Goal: Task Accomplishment & Management: Manage account settings

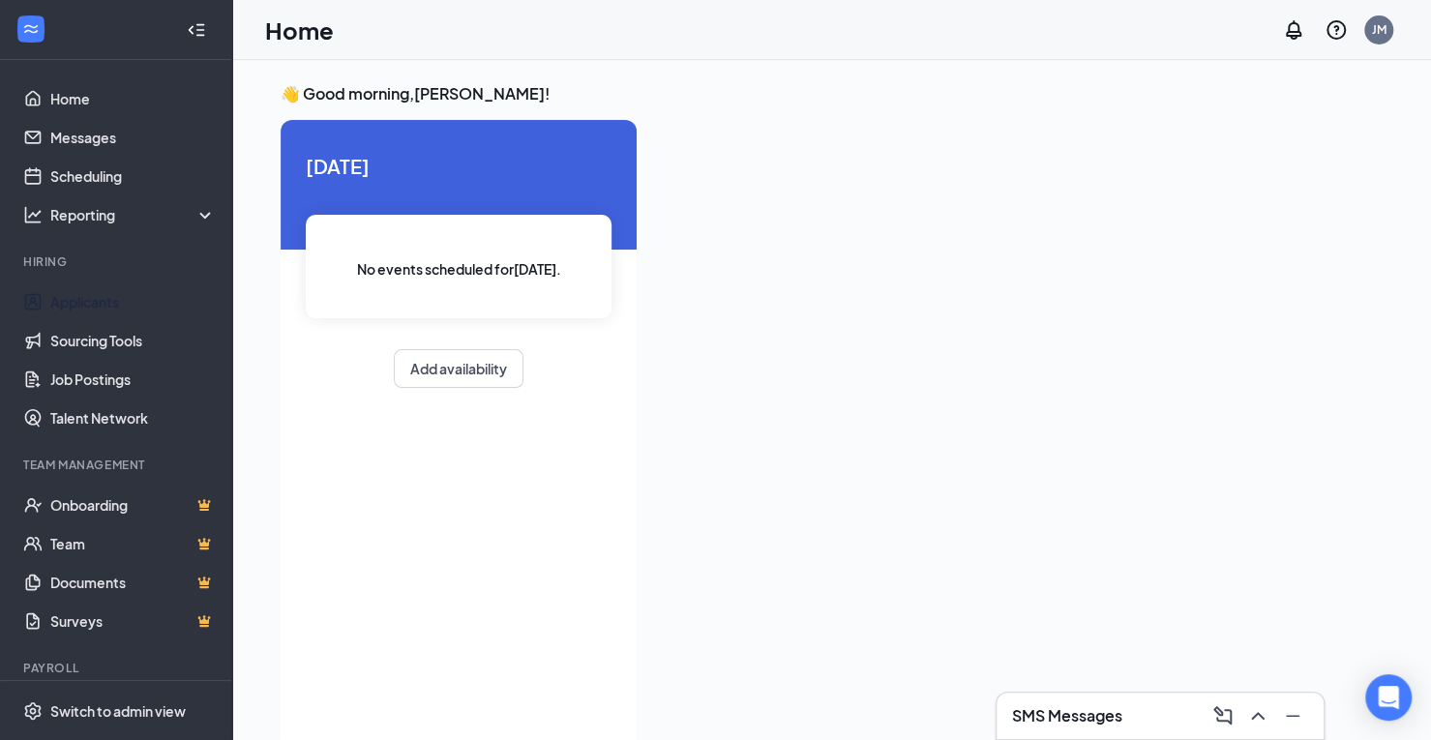
click at [92, 297] on link "Applicants" at bounding box center [132, 301] width 165 height 39
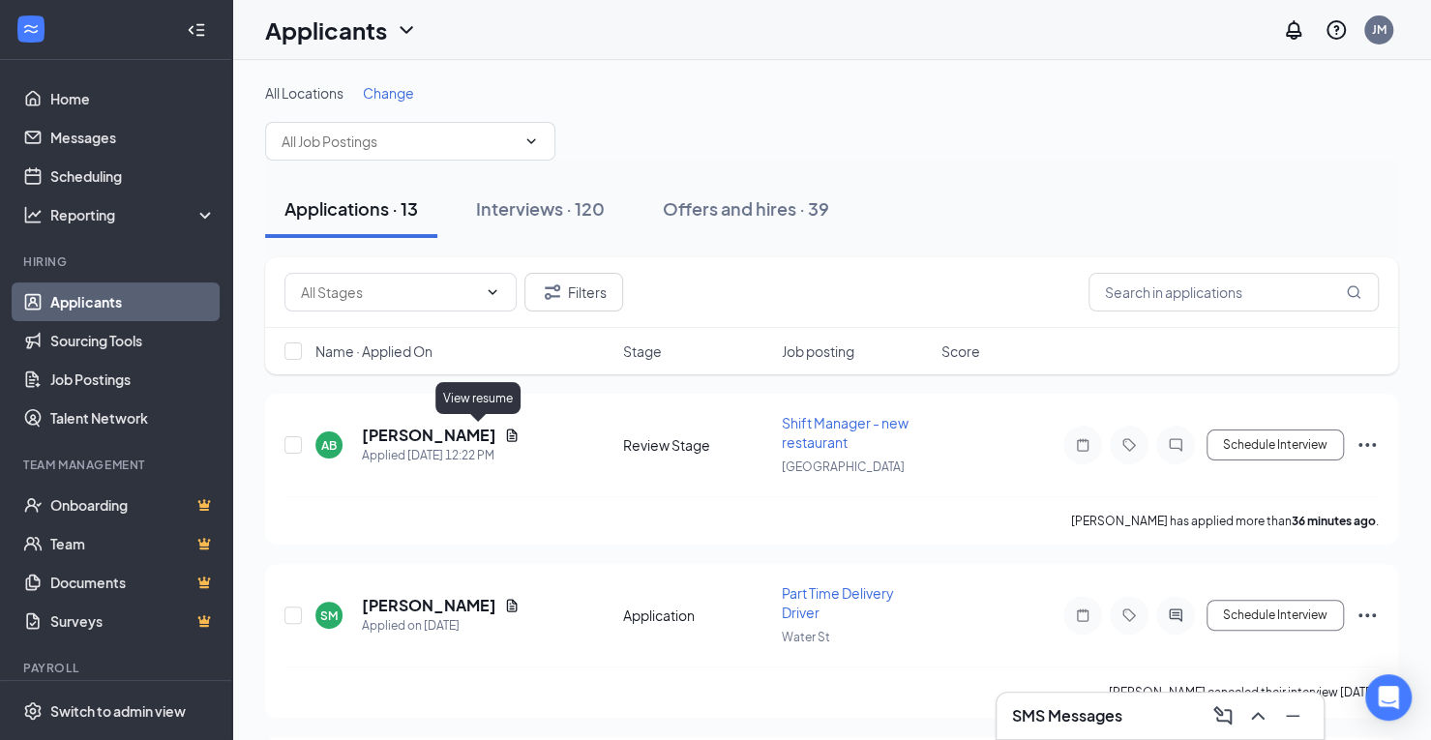
click at [507, 434] on icon "Document" at bounding box center [512, 435] width 11 height 13
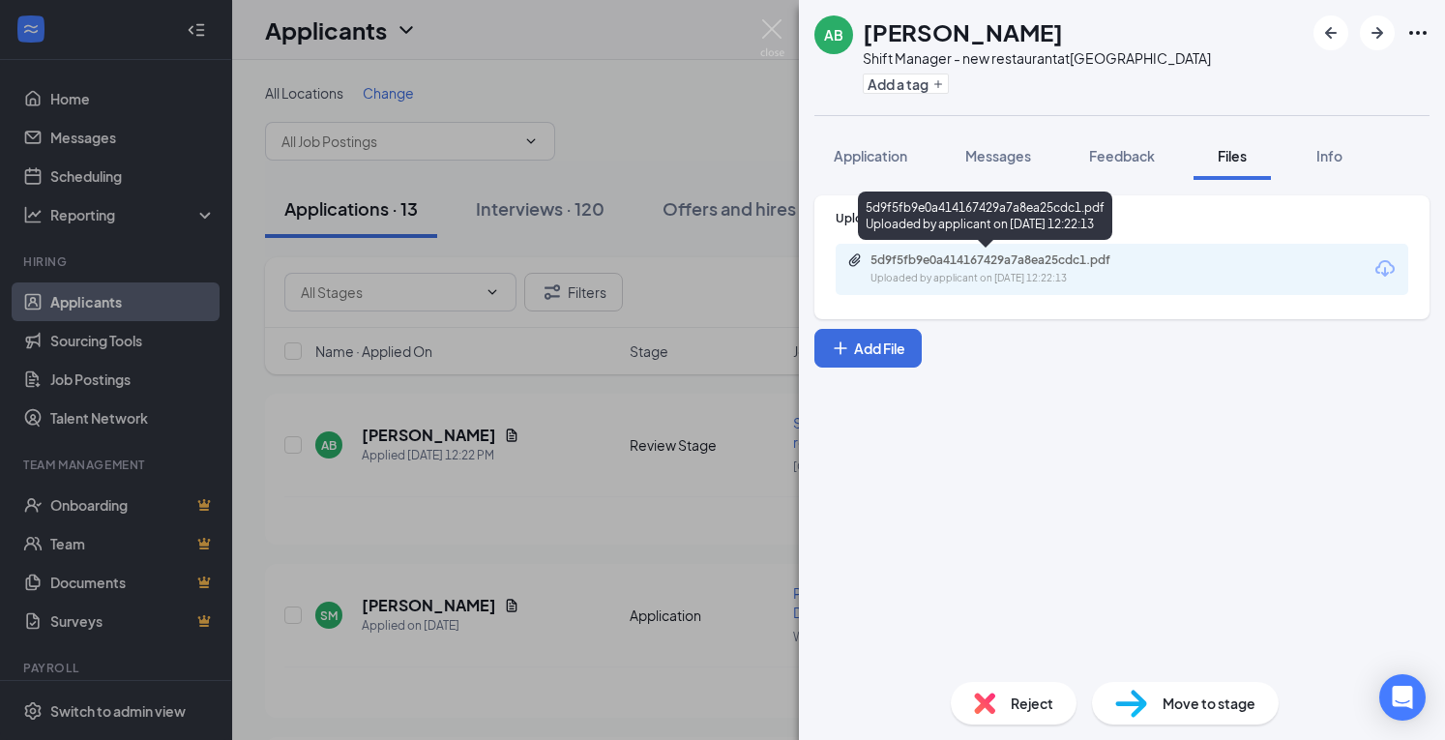
click at [1062, 274] on div "Uploaded by applicant on [DATE] 12:22:13" at bounding box center [1016, 278] width 290 height 15
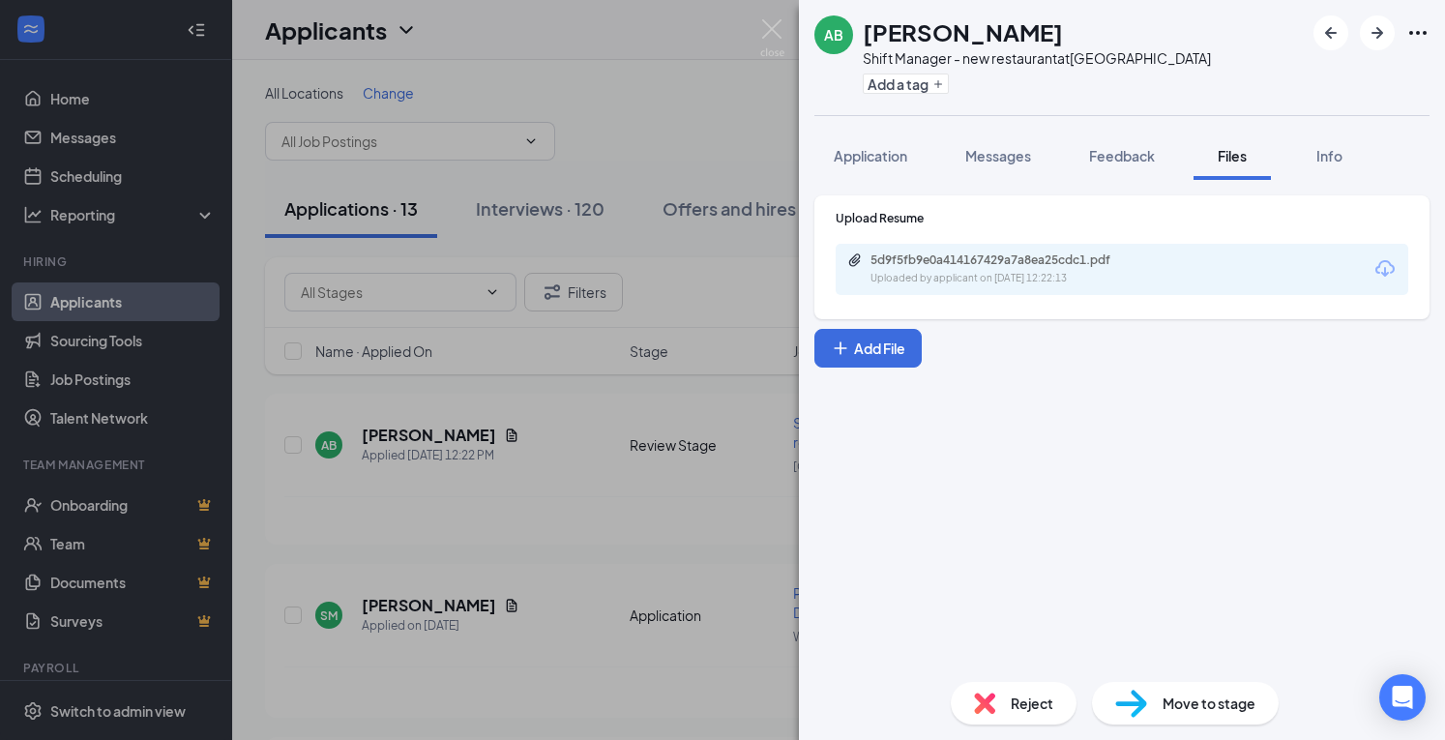
click at [1006, 152] on span "Messages" at bounding box center [998, 155] width 66 height 17
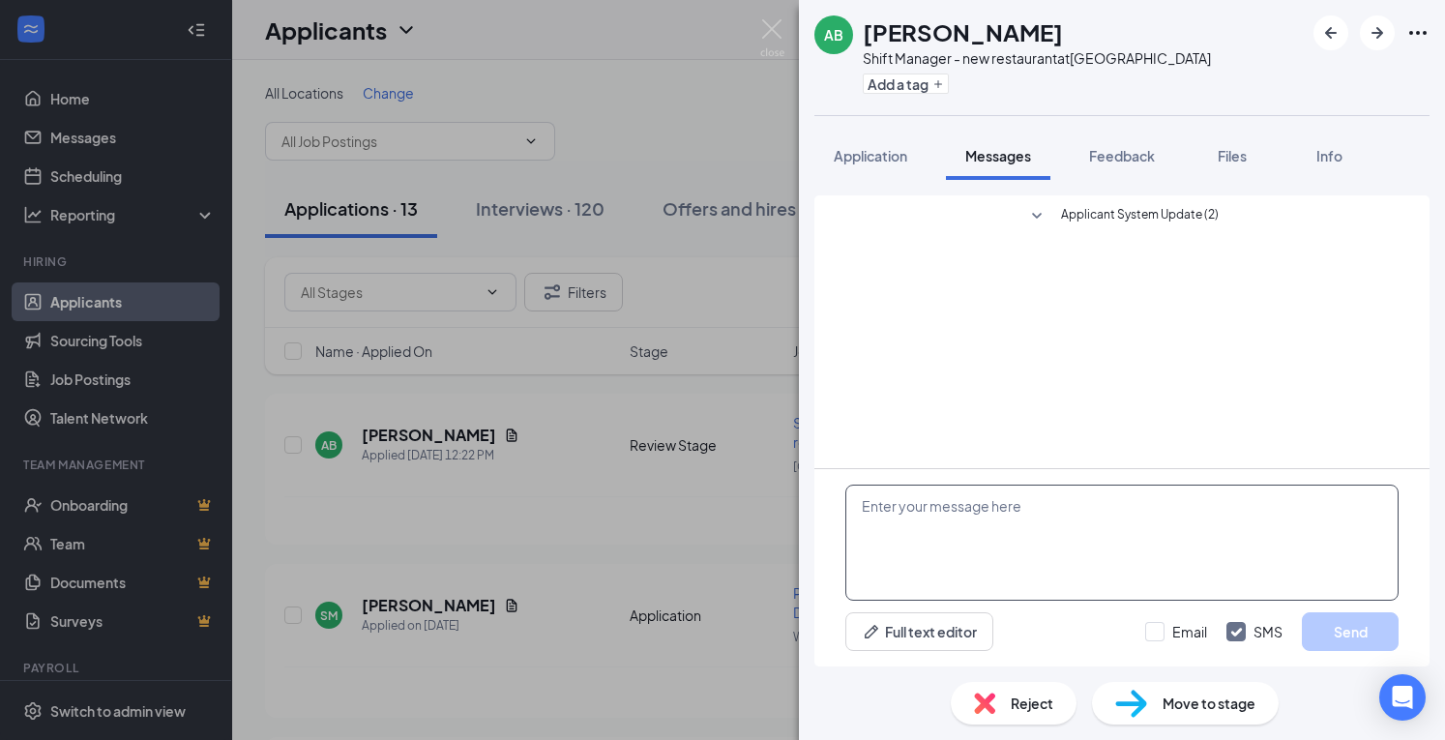
click at [1070, 547] on textarea at bounding box center [1121, 543] width 553 height 116
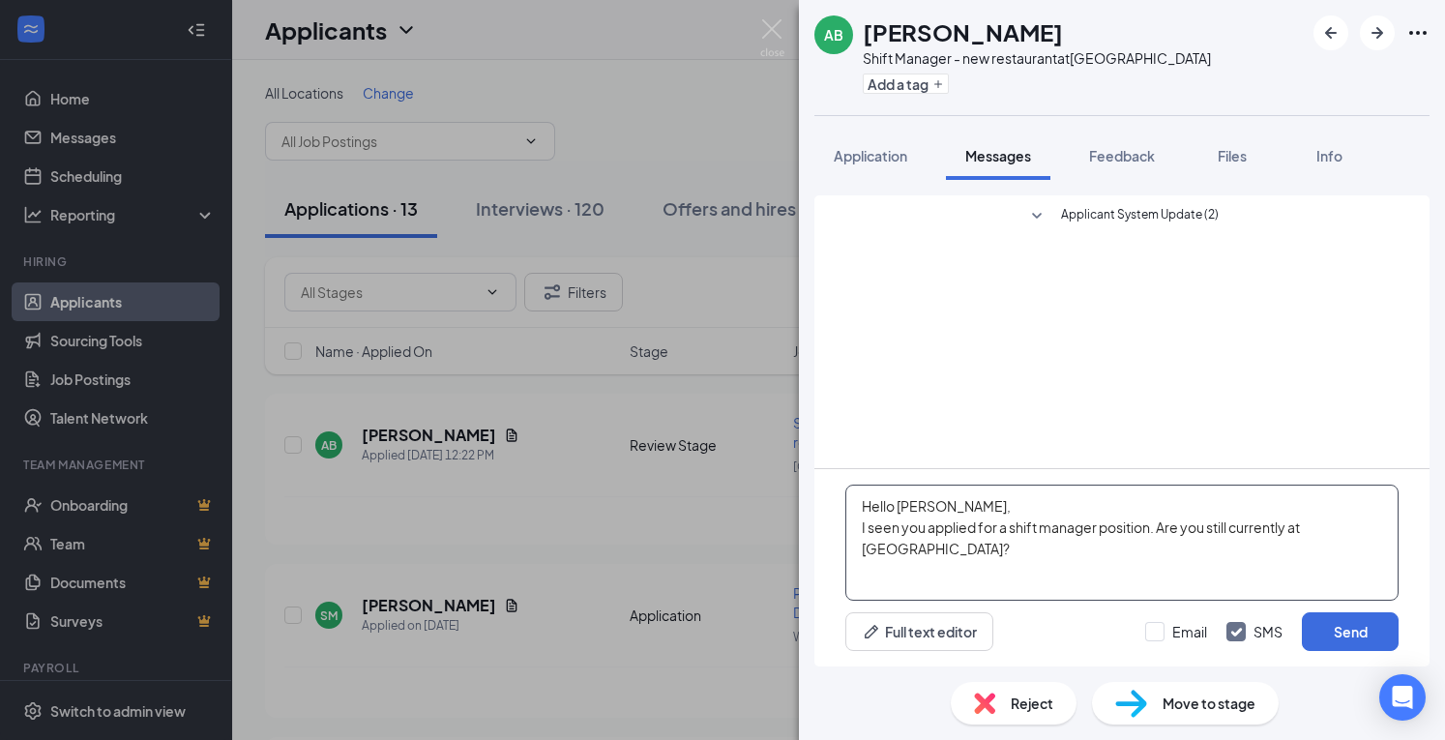
type textarea "Hello [PERSON_NAME], I seen you applied for a shift manager position. Are you s…"
click at [1350, 641] on button "Send" at bounding box center [1350, 631] width 97 height 39
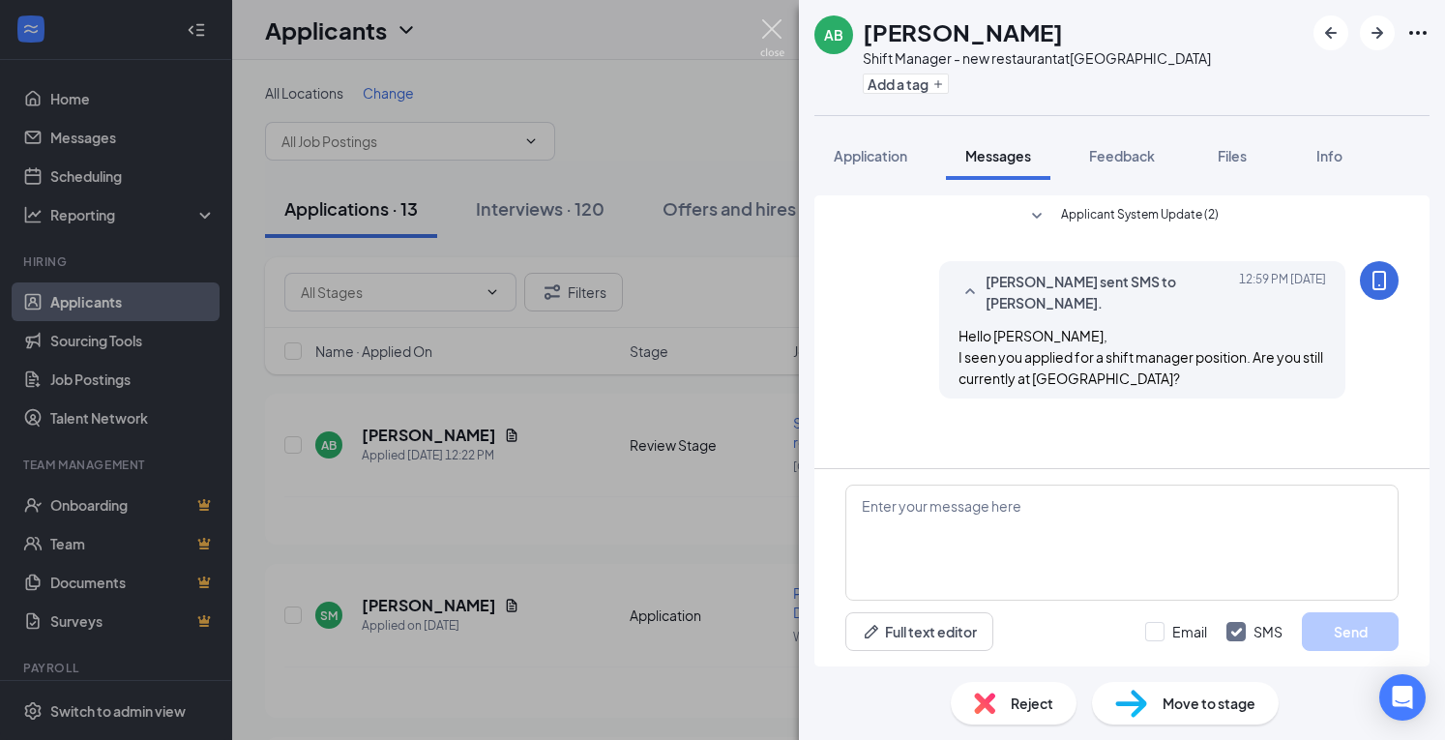
click at [774, 31] on img at bounding box center [772, 38] width 24 height 38
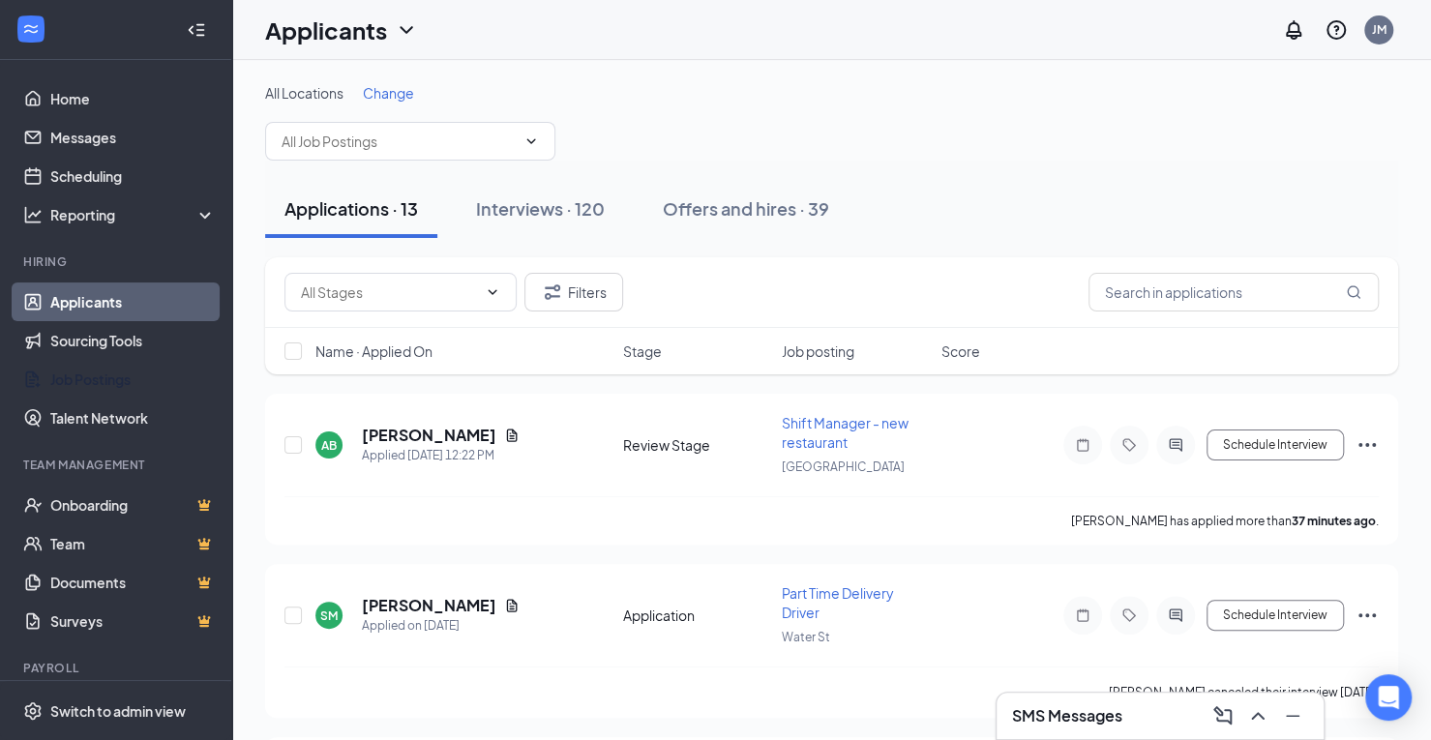
click at [83, 380] on link "Job Postings" at bounding box center [132, 379] width 165 height 39
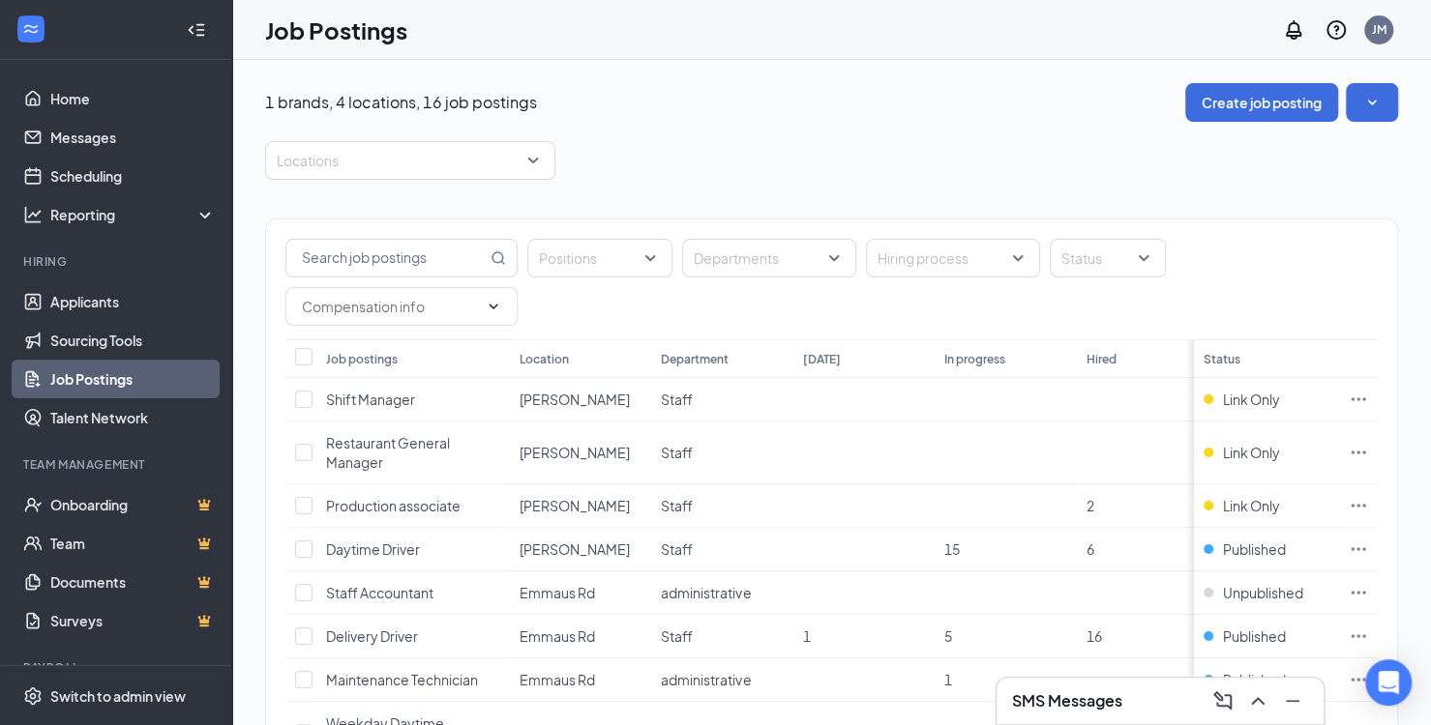
click at [497, 166] on div at bounding box center [400, 160] width 261 height 31
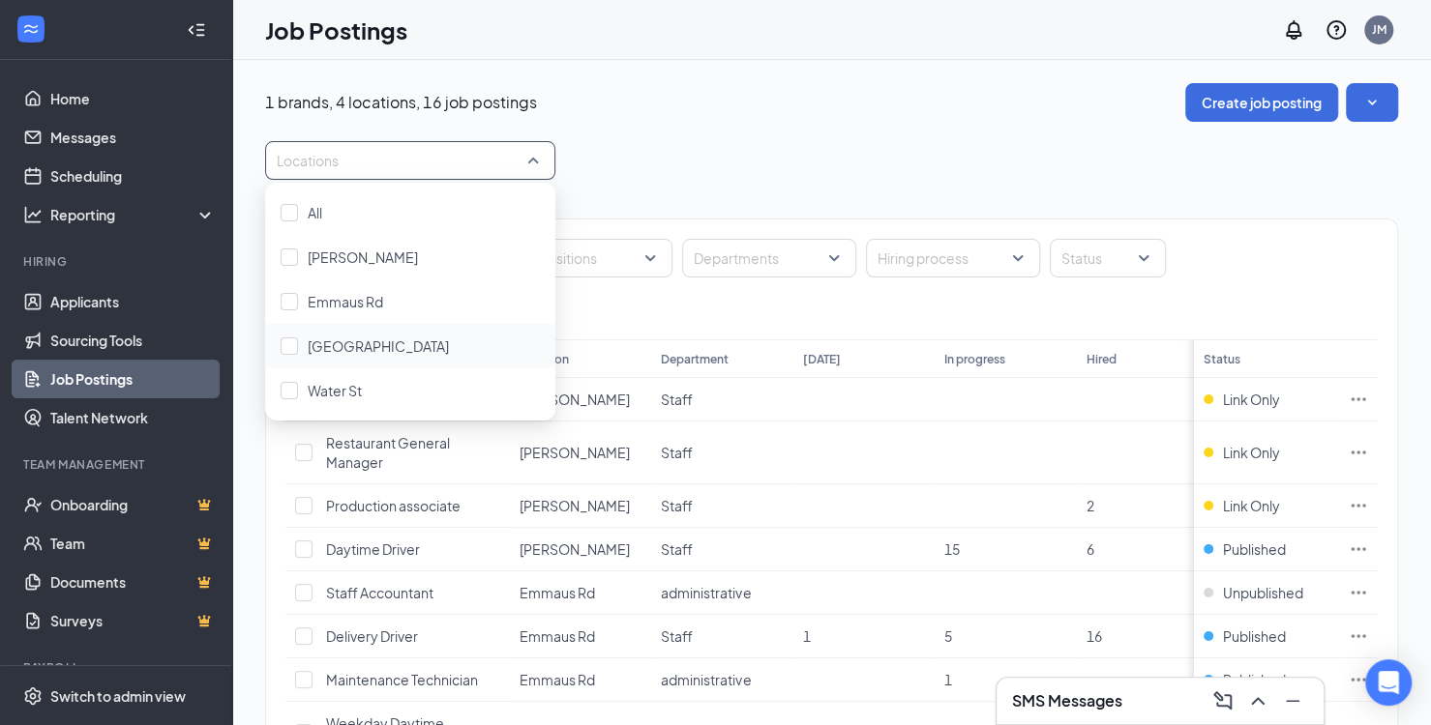
click at [329, 352] on span "[GEOGRAPHIC_DATA]" at bounding box center [378, 346] width 141 height 17
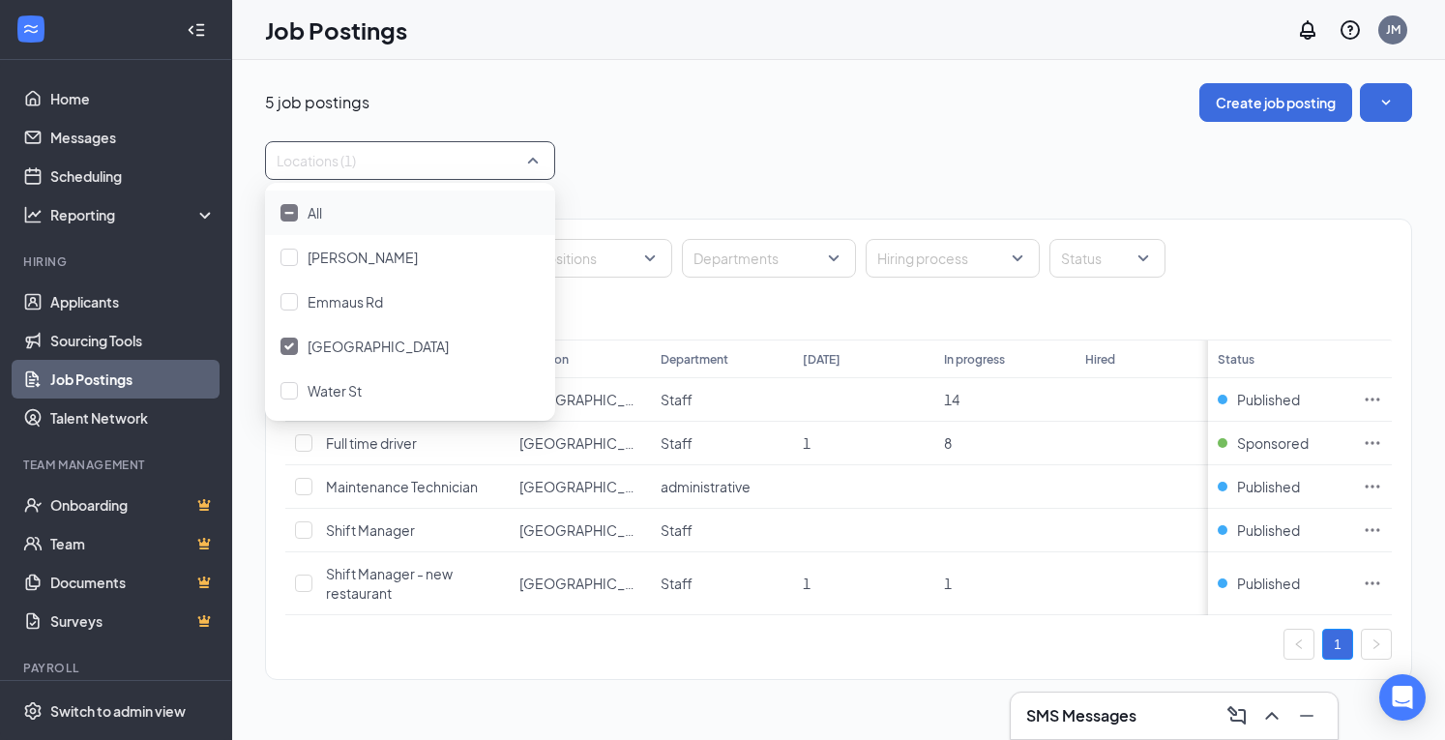
click at [908, 40] on div "Job Postings JM" at bounding box center [838, 30] width 1213 height 60
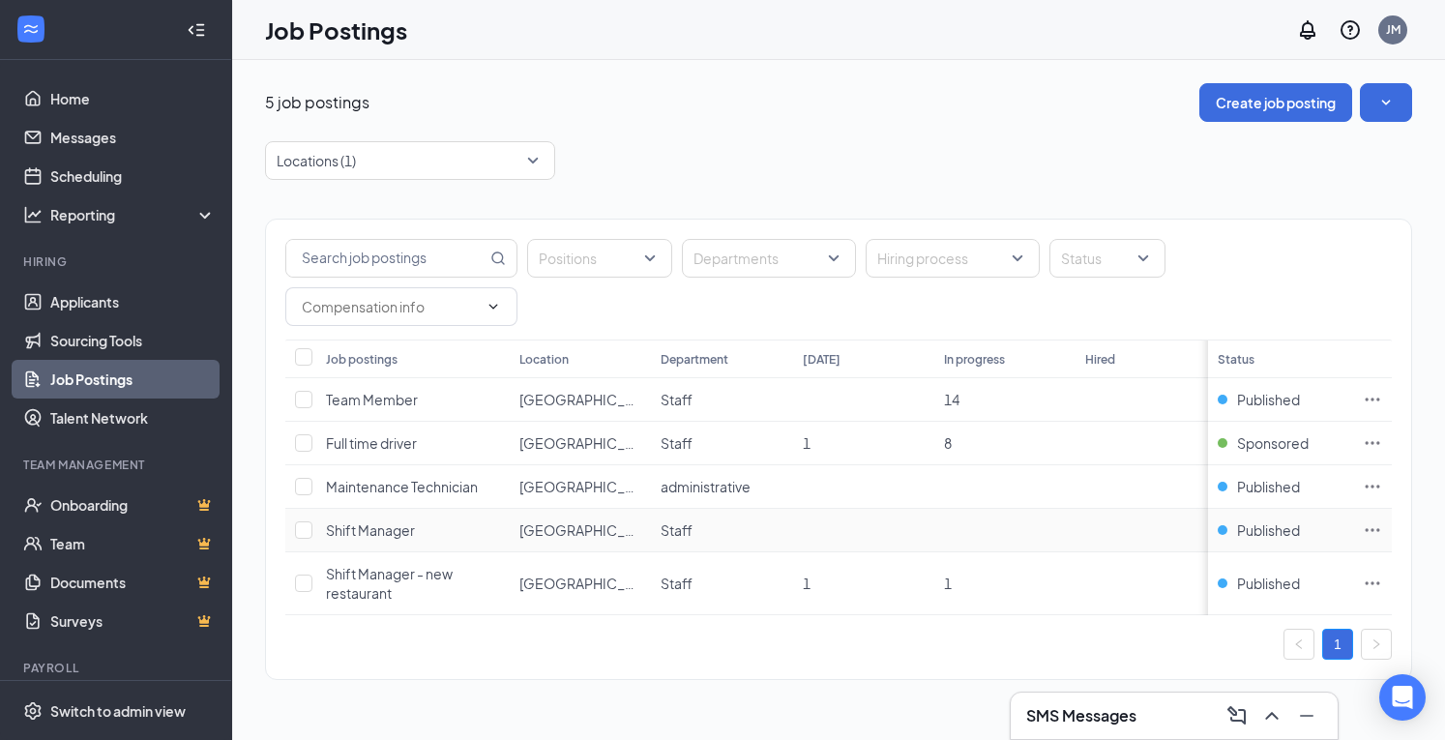
click at [420, 532] on td "Shift Manager" at bounding box center [412, 531] width 193 height 44
click at [1368, 525] on icon "Ellipses" at bounding box center [1372, 529] width 19 height 19
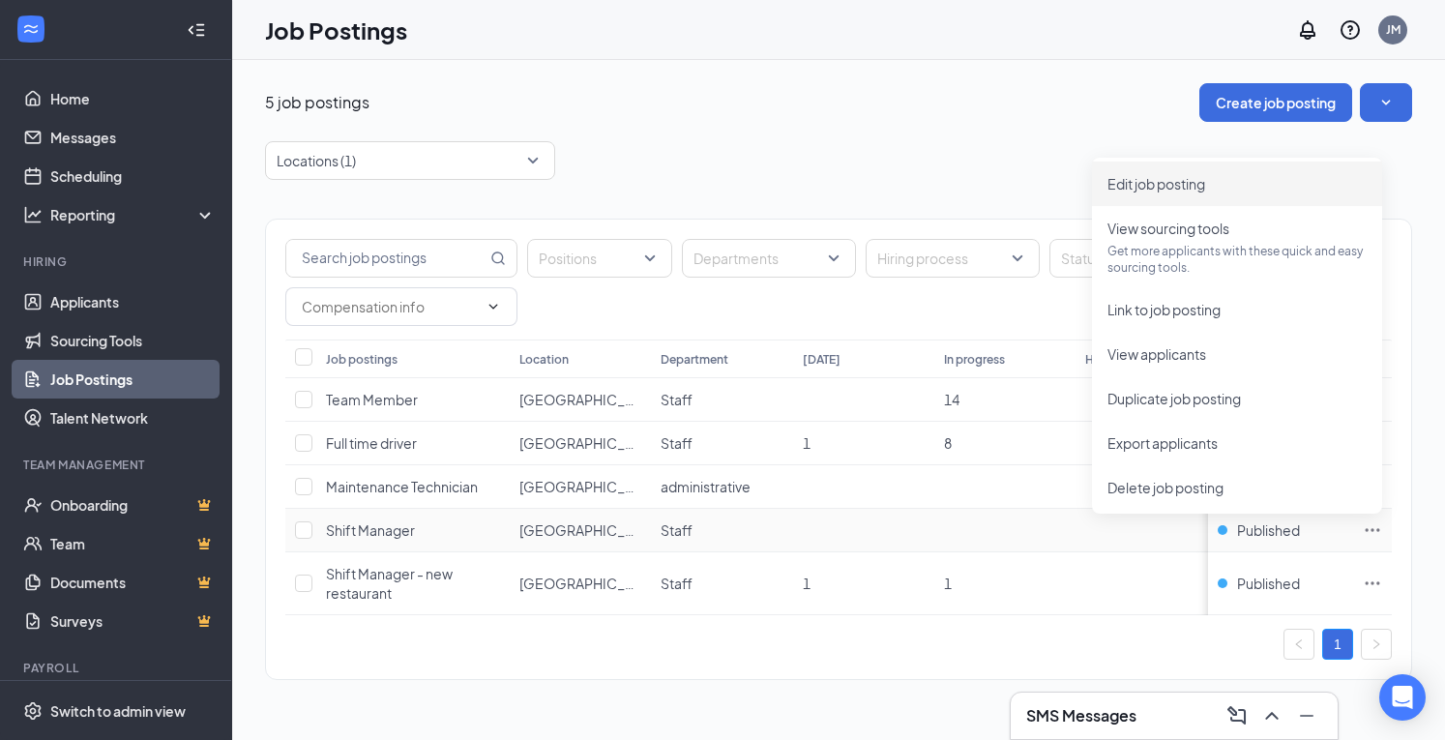
click at [1265, 194] on li "Edit job posting" at bounding box center [1237, 184] width 290 height 44
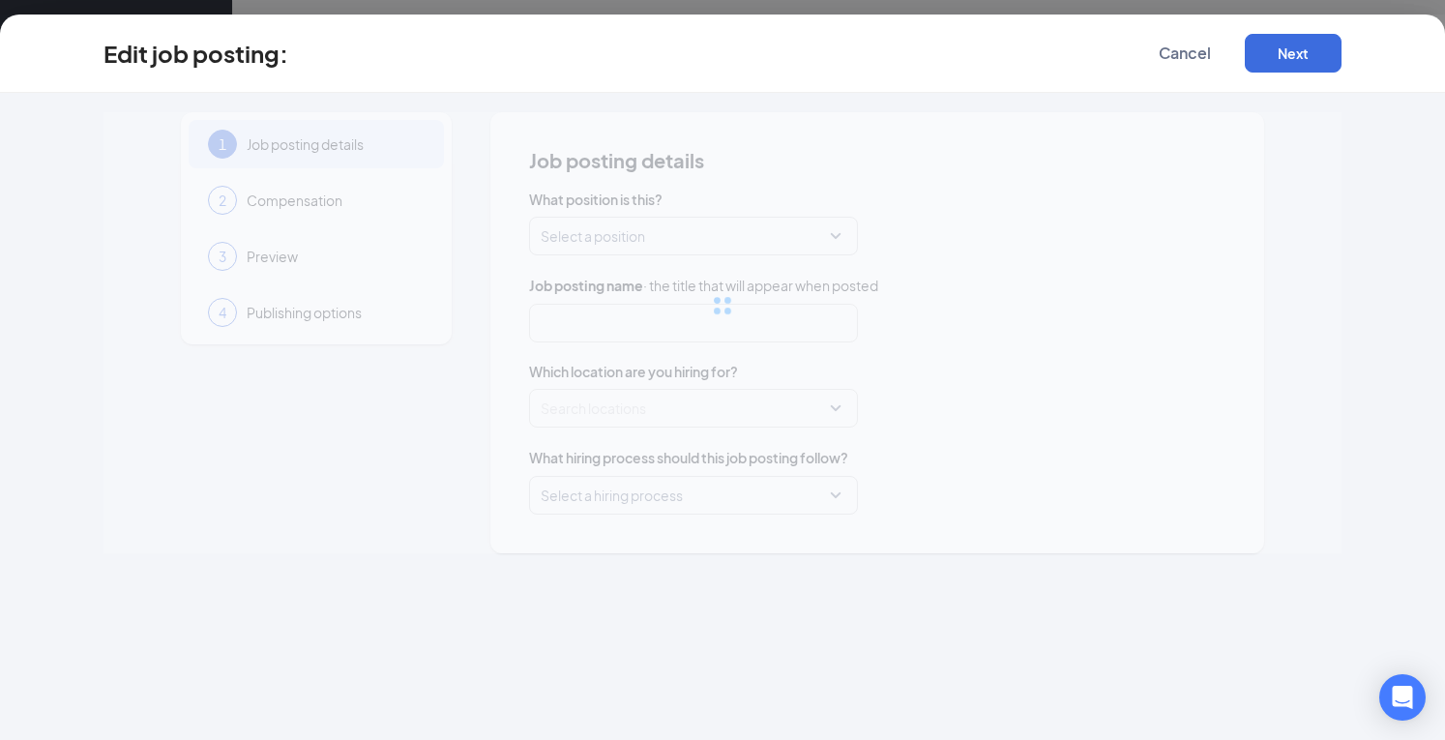
type input "Shift Manager"
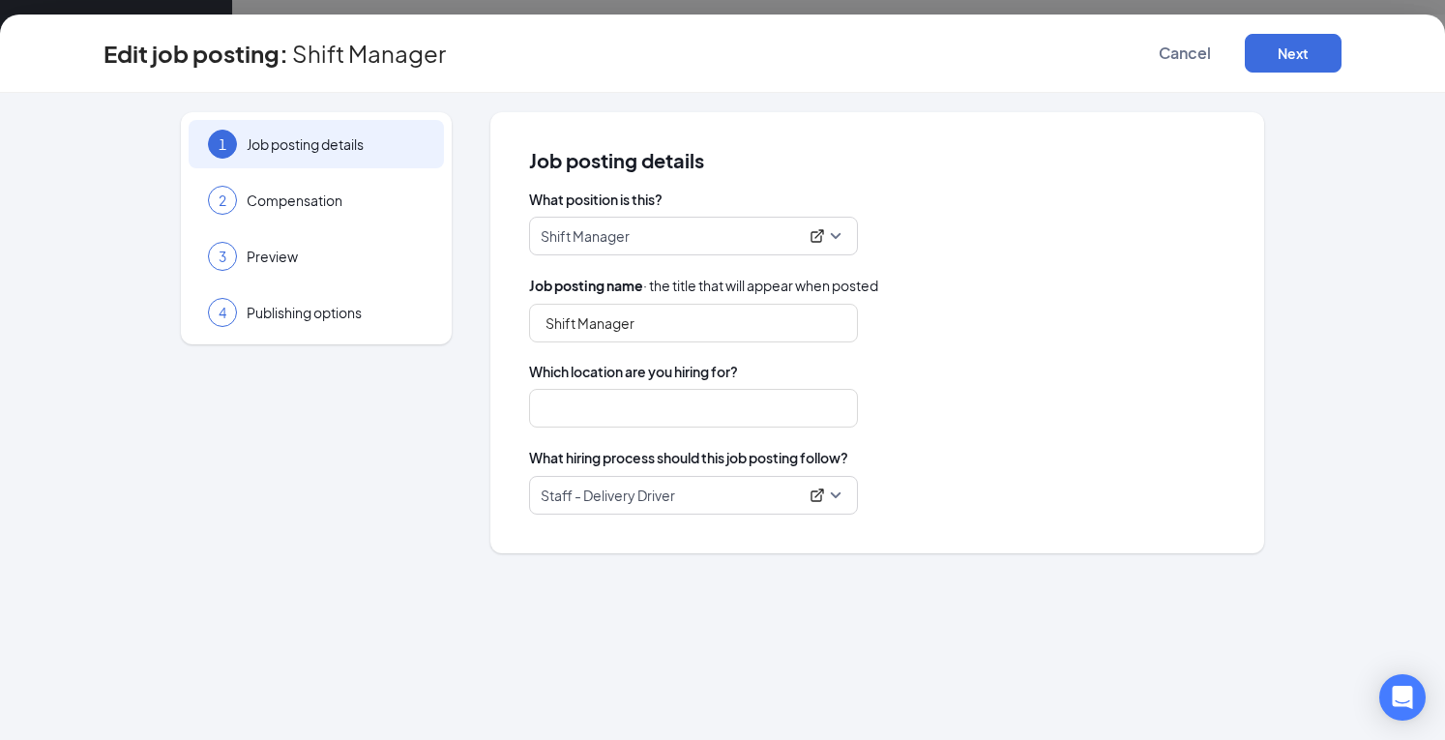
type input "[GEOGRAPHIC_DATA]"
click at [546, 324] on input "Shift Manager" at bounding box center [693, 323] width 329 height 39
click at [836, 498] on span "Staff - Delivery Driver" at bounding box center [694, 495] width 306 height 37
type input "Closing Shift Manager"
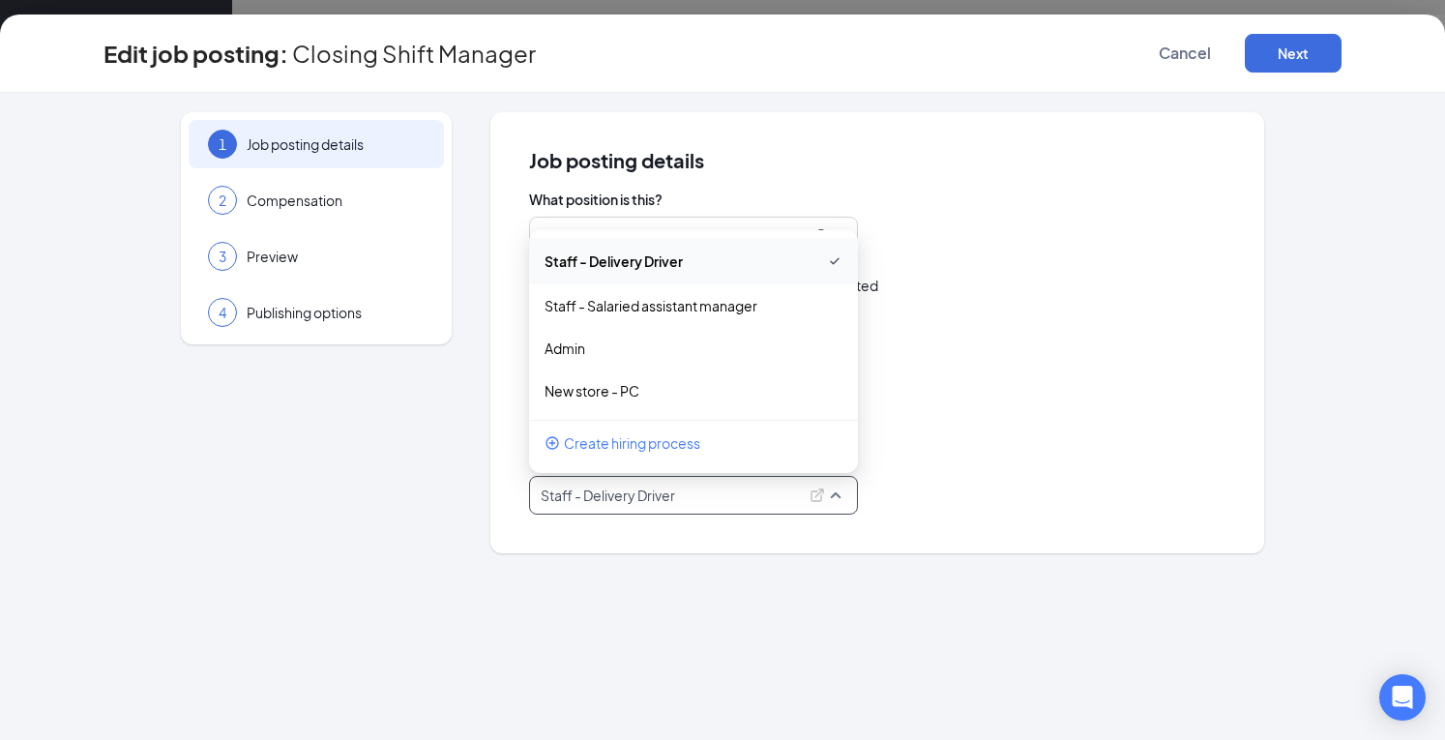
click at [935, 470] on div "What hiring process should this job posting follow? Staff - Delivery Driver 113…" at bounding box center [877, 481] width 696 height 68
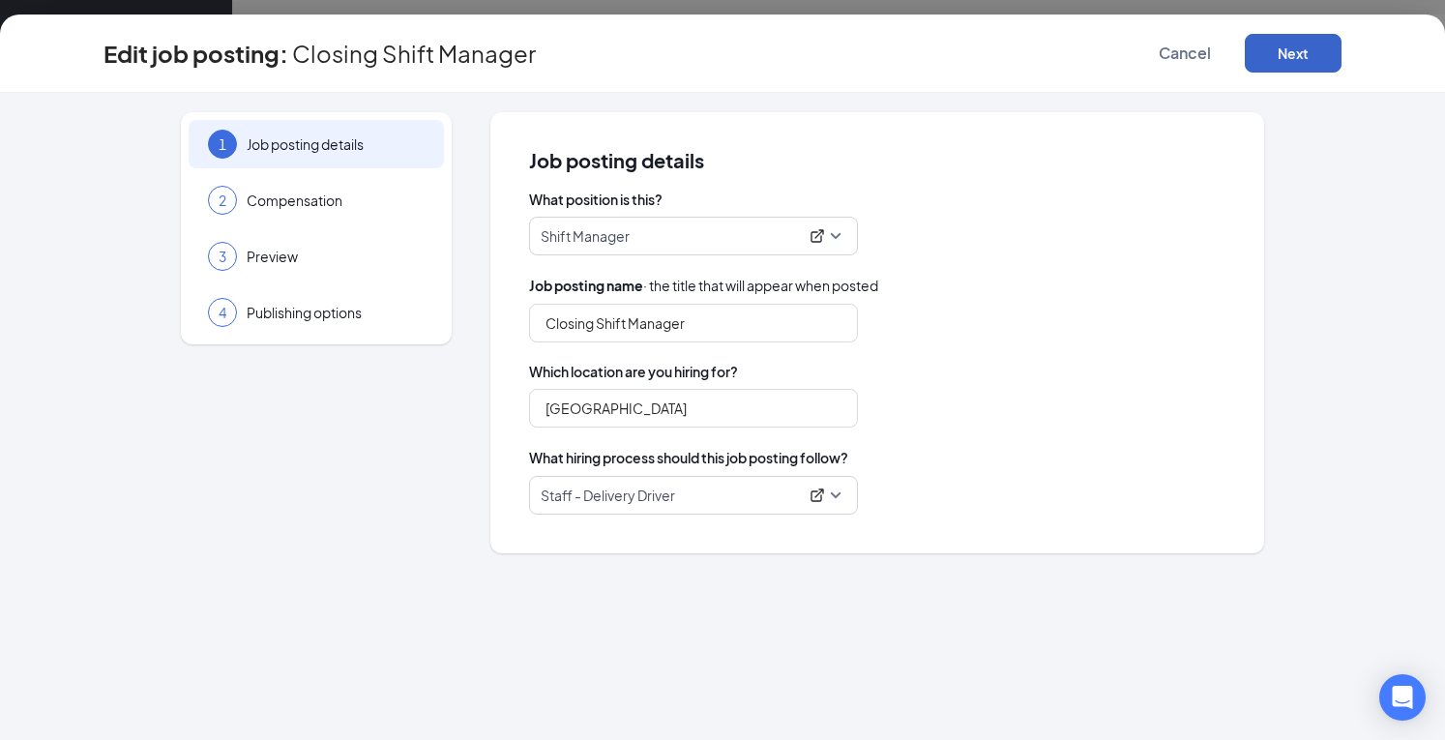
click at [1289, 60] on button "Next" at bounding box center [1293, 53] width 97 height 39
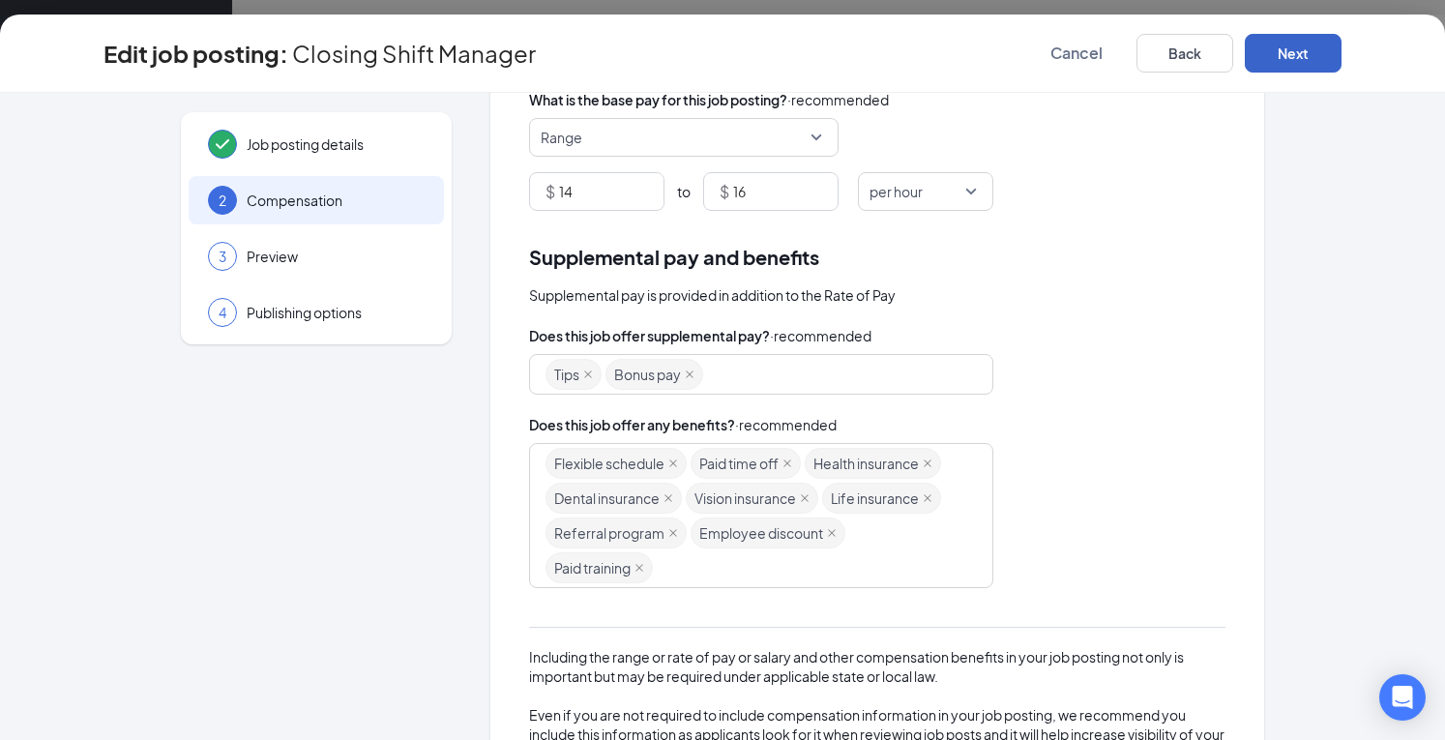
scroll to position [369, 0]
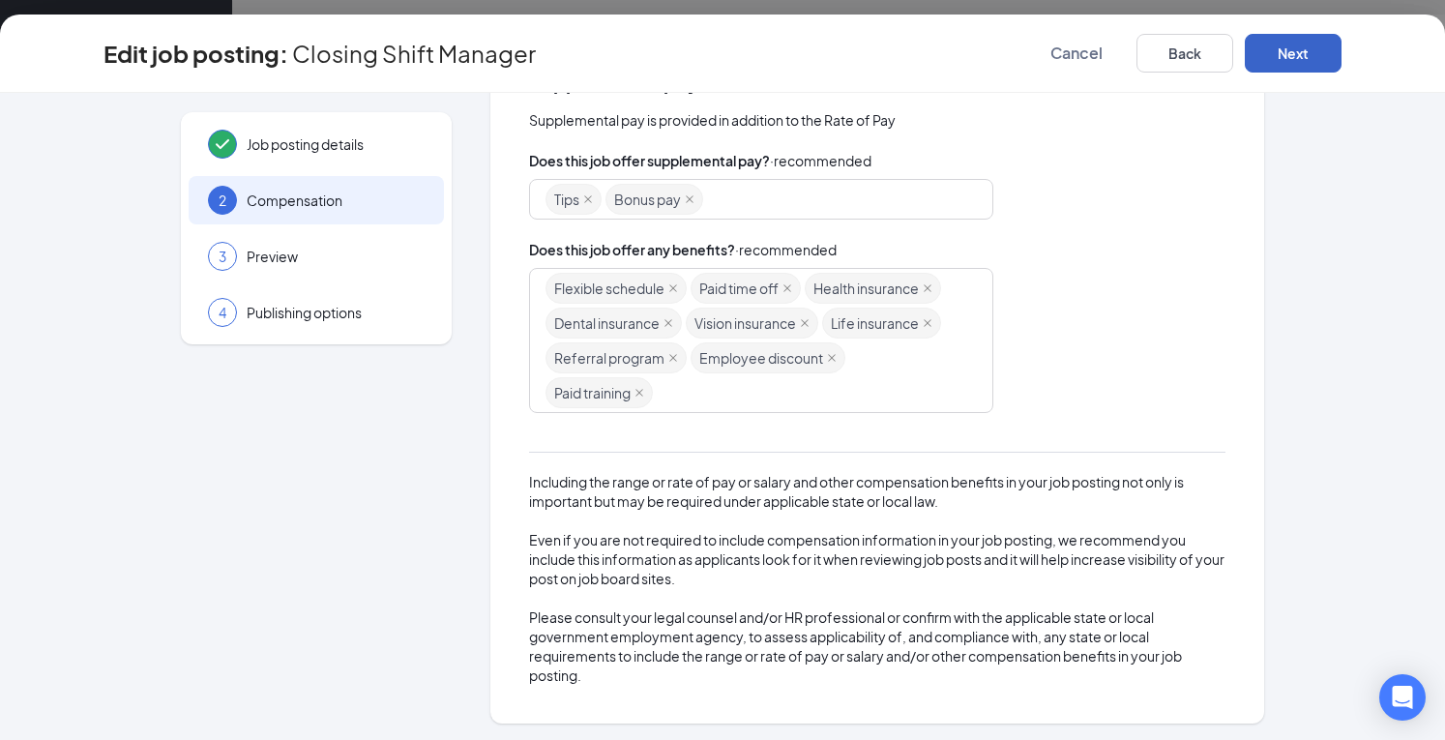
click at [1301, 59] on button "Next" at bounding box center [1293, 53] width 97 height 39
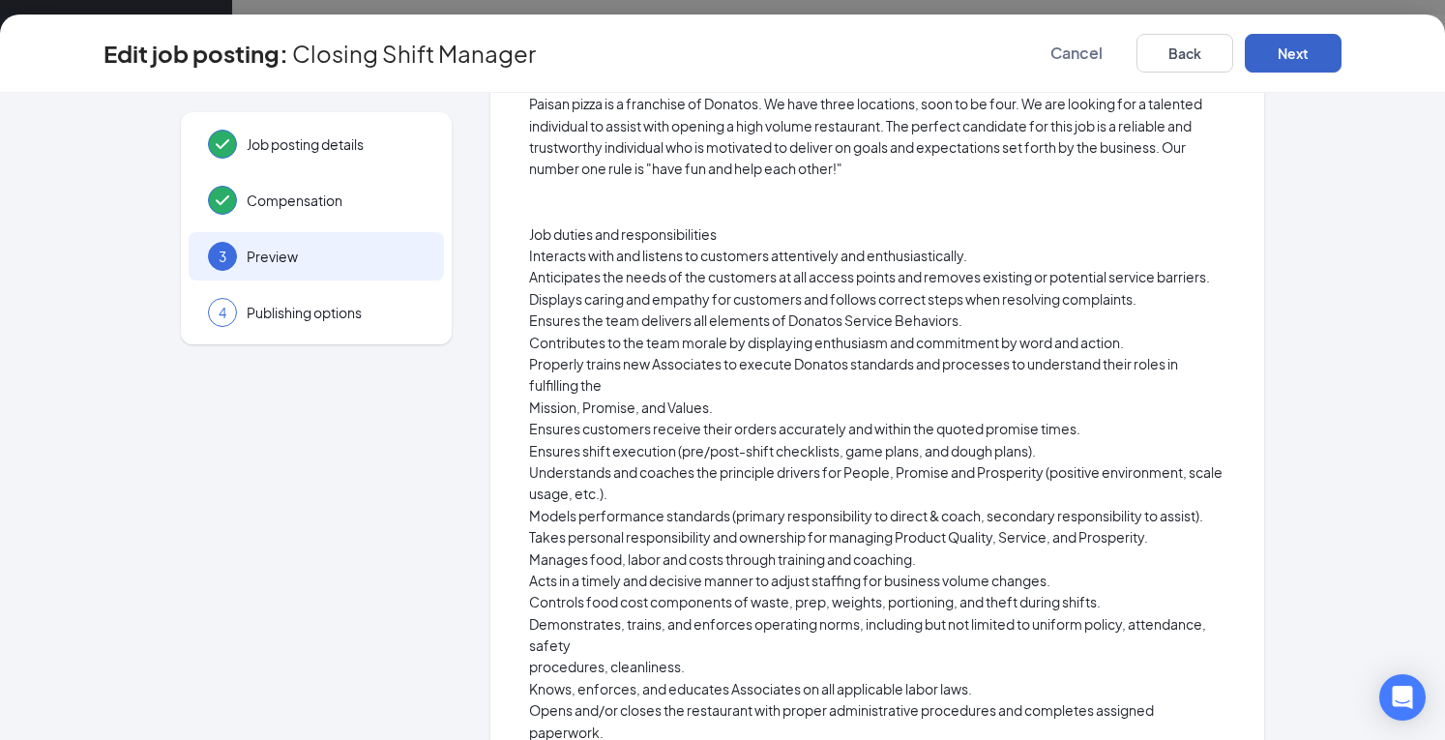
click at [1302, 58] on button "Next" at bounding box center [1293, 53] width 97 height 39
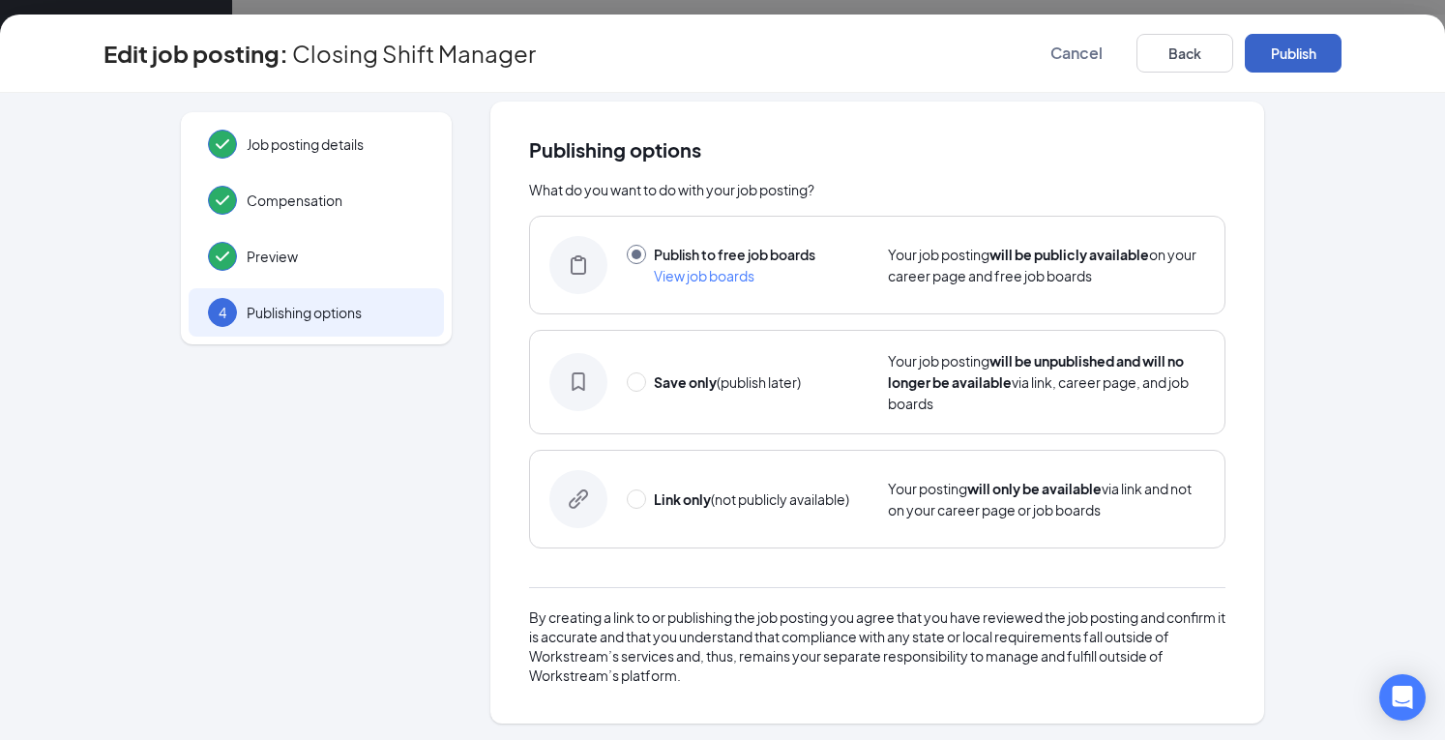
click at [1302, 58] on button "Publish" at bounding box center [1293, 53] width 97 height 39
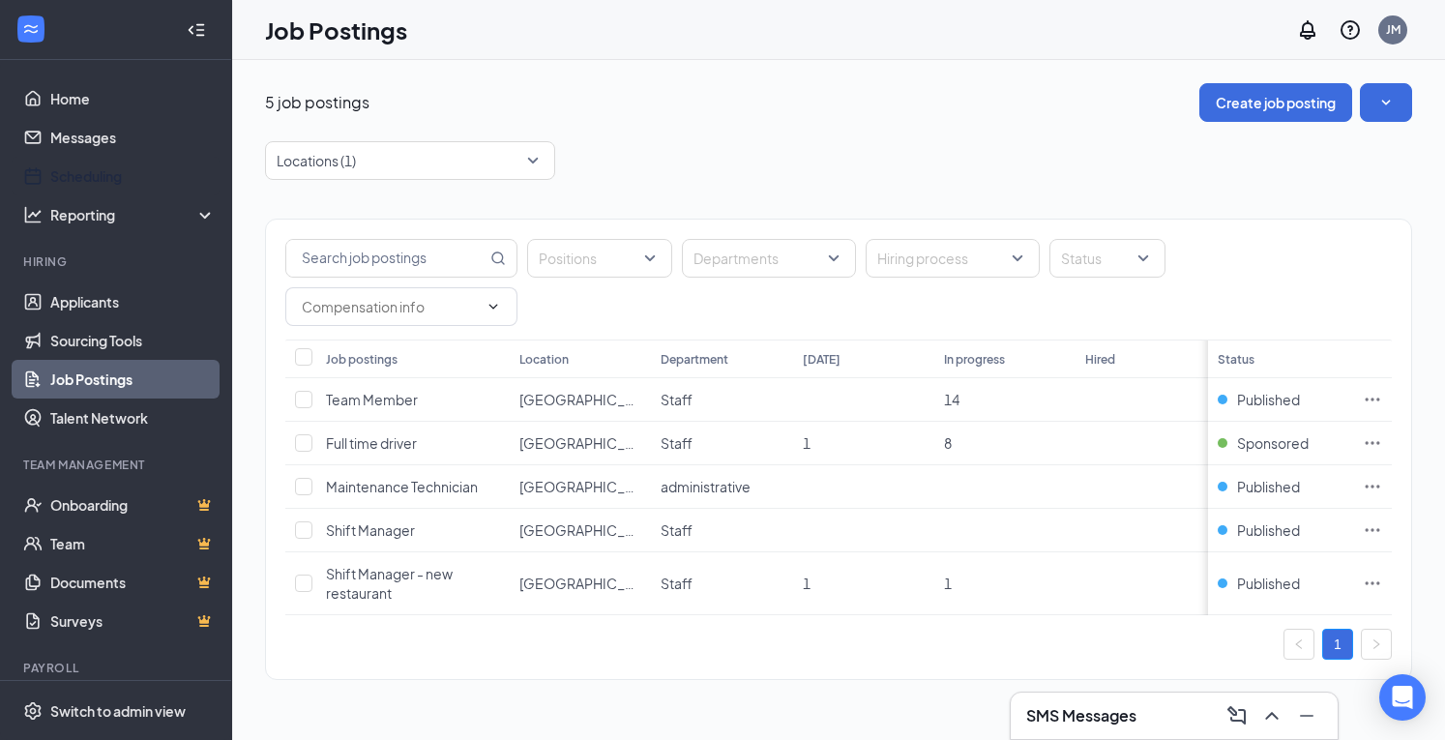
click at [112, 175] on link "Scheduling" at bounding box center [132, 176] width 165 height 39
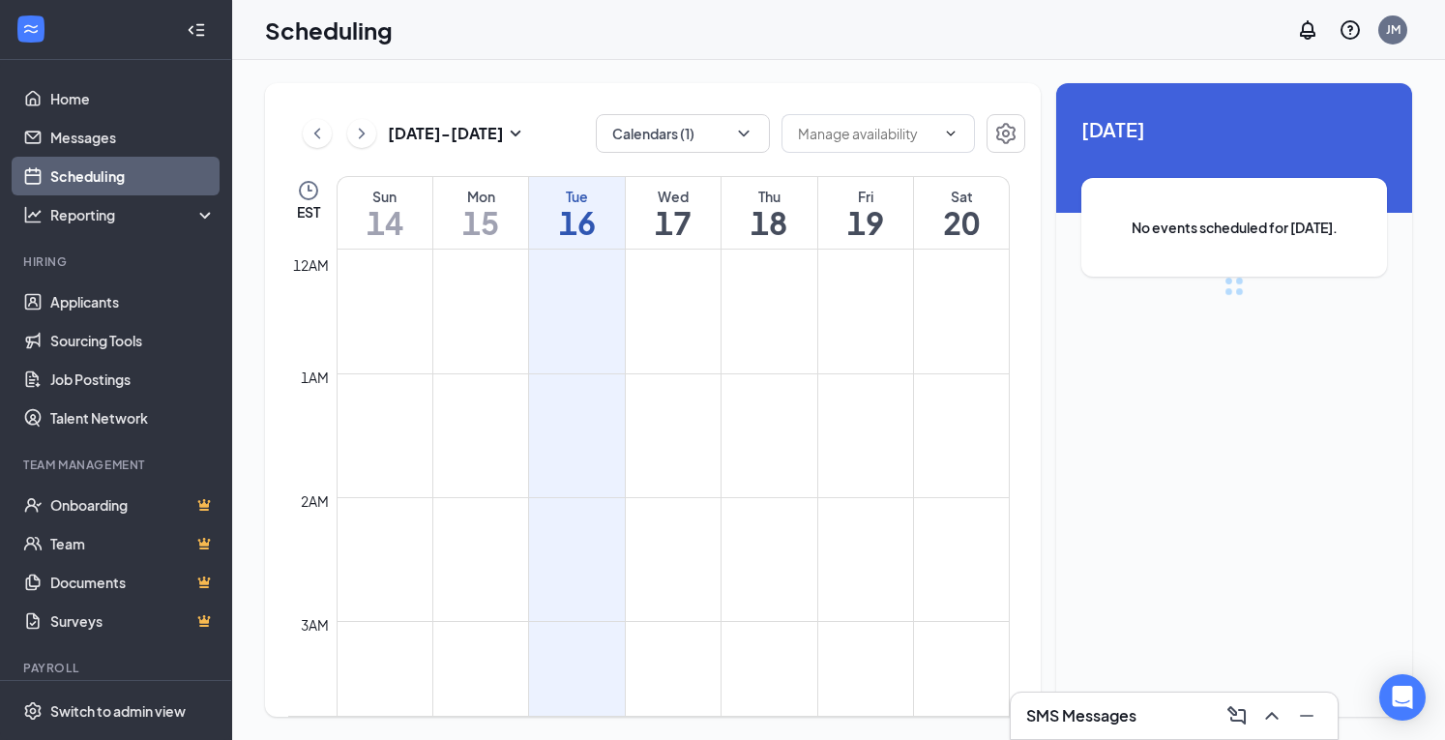
scroll to position [951, 0]
click at [650, 209] on h1 "17" at bounding box center [673, 222] width 95 height 33
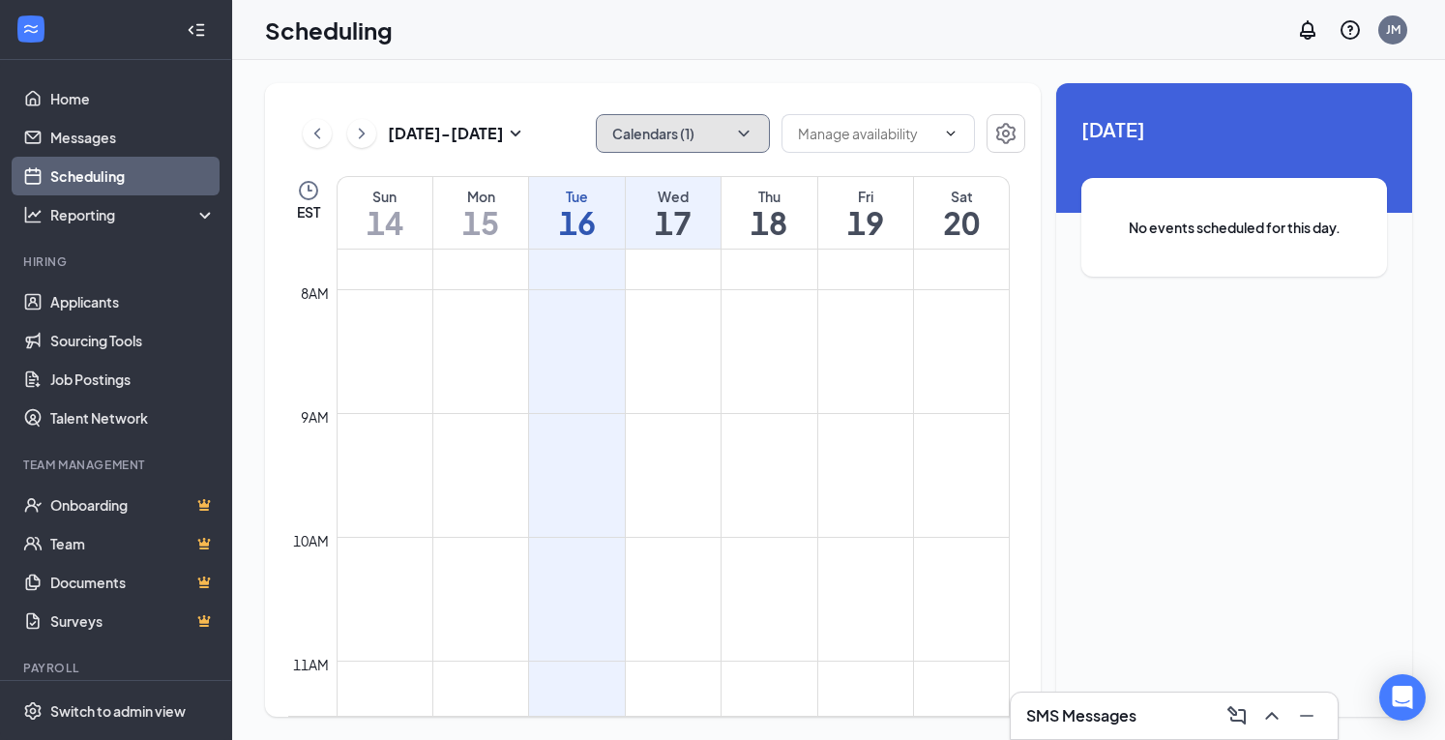
click at [731, 141] on button "Calendars (1)" at bounding box center [683, 133] width 174 height 39
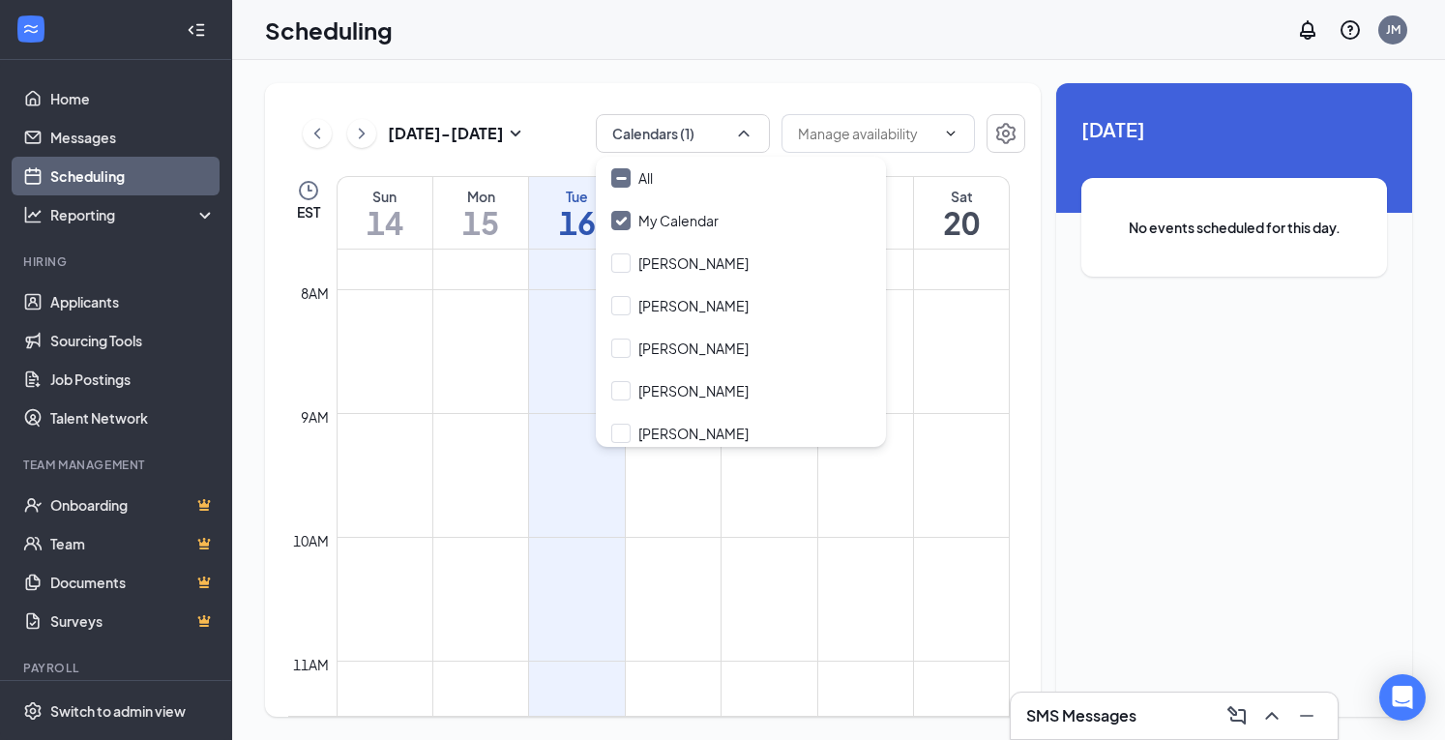
click at [617, 181] on input "All" at bounding box center [632, 177] width 42 height 19
checkbox input "true"
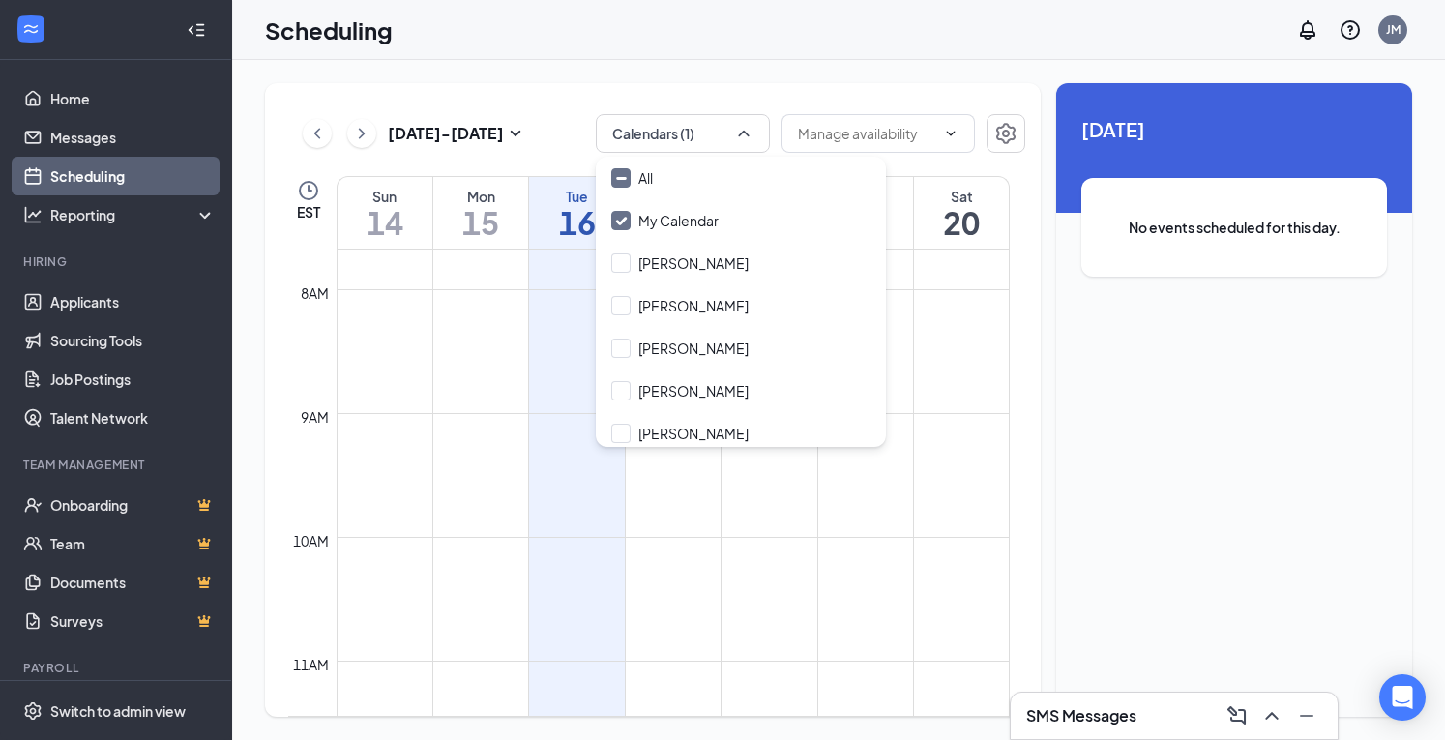
checkbox input "true"
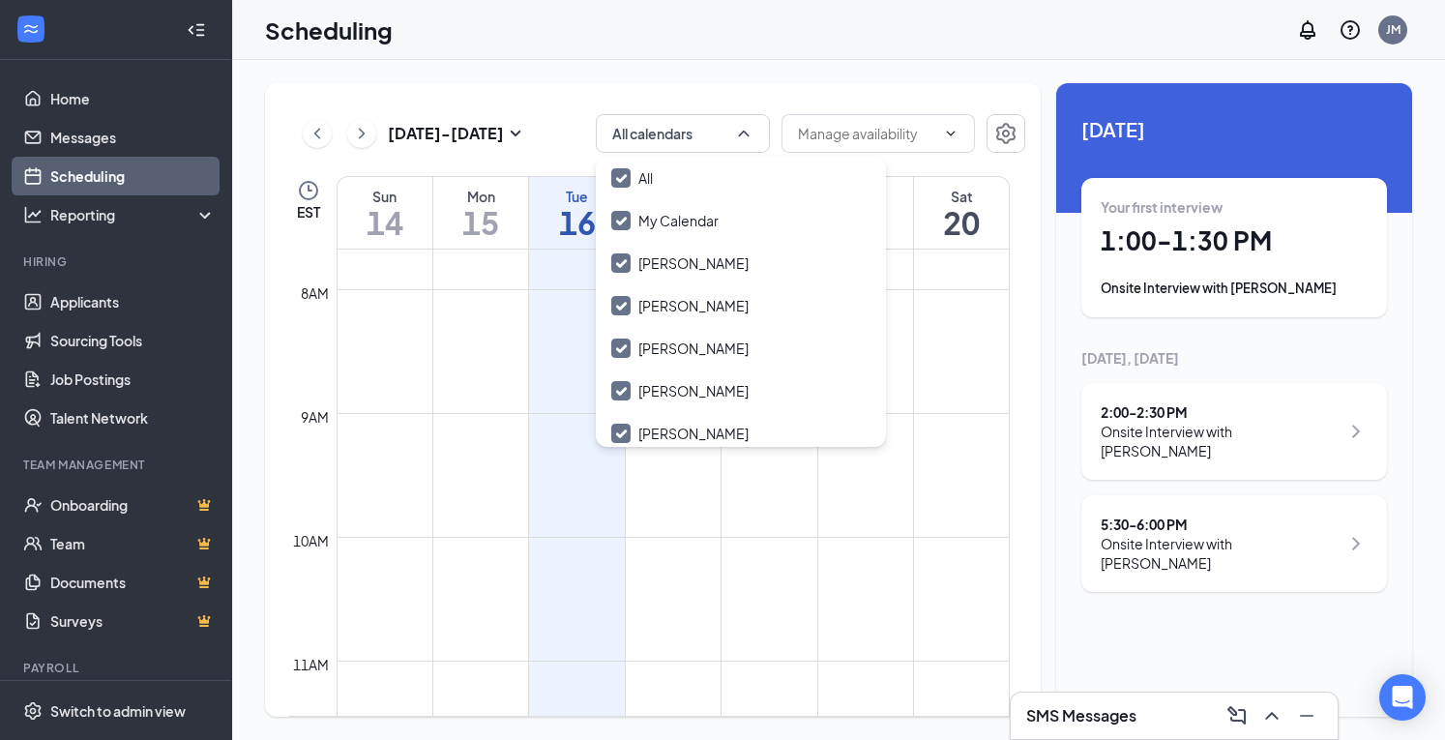
click at [918, 32] on div "Scheduling JM" at bounding box center [838, 30] width 1213 height 60
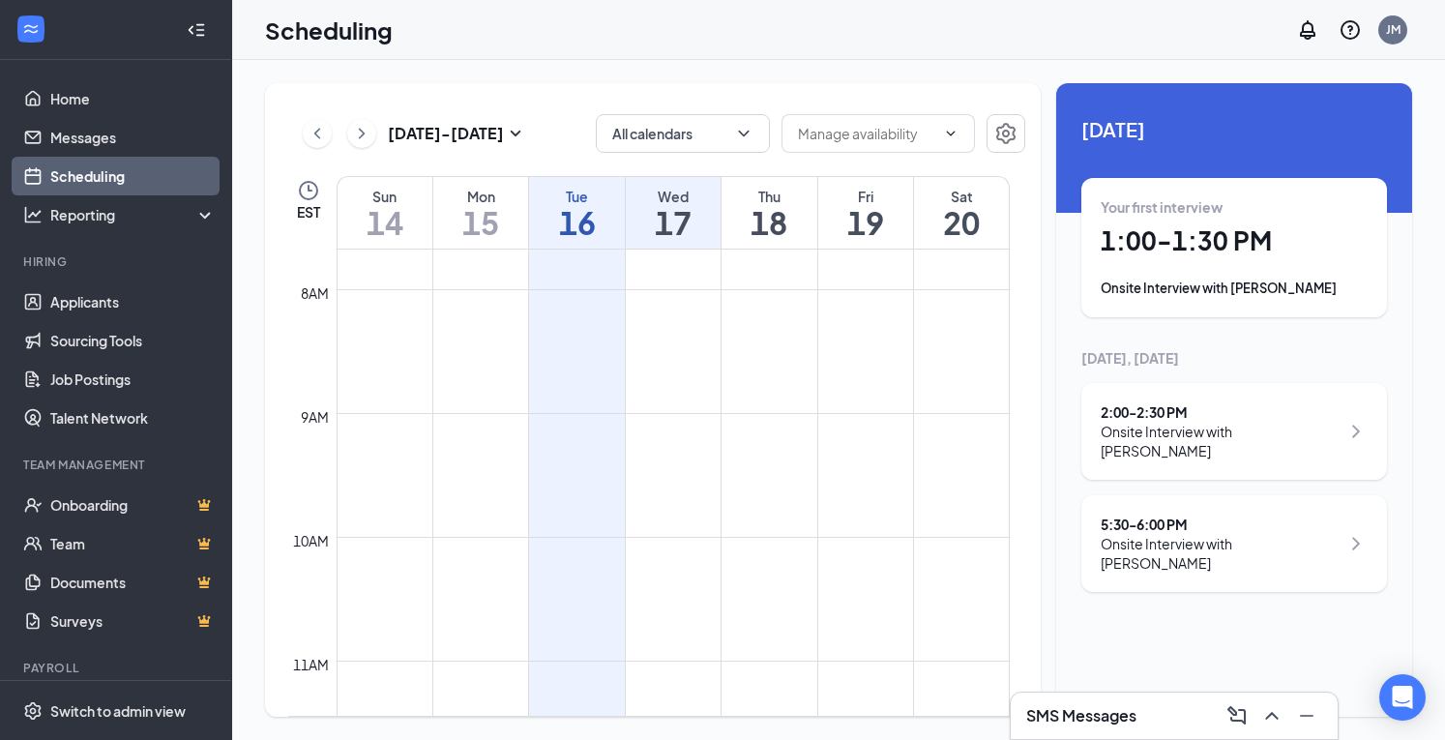
click at [1270, 295] on div "Onsite Interview with [PERSON_NAME]" at bounding box center [1234, 288] width 267 height 19
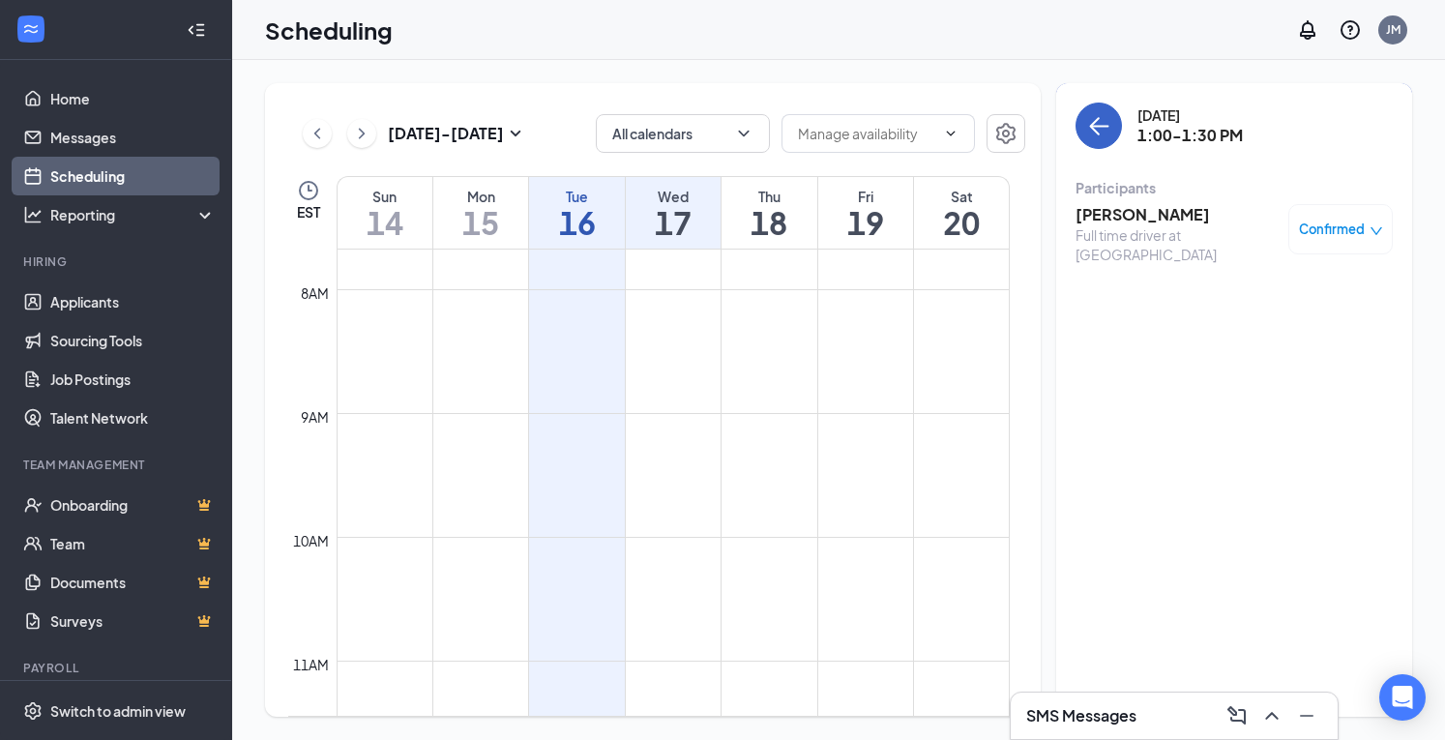
click at [1090, 131] on icon "ArrowLeft" at bounding box center [1098, 125] width 23 height 23
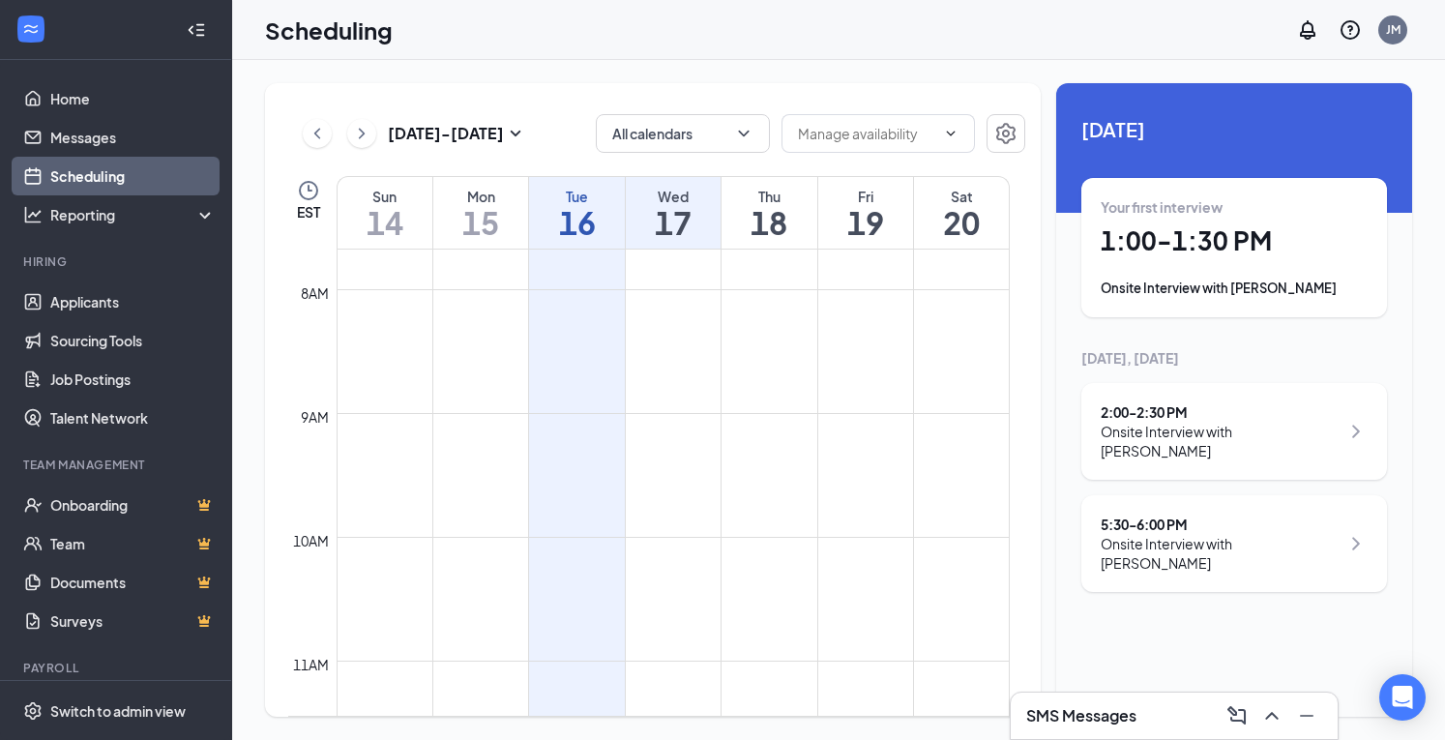
click at [1194, 425] on div "Onsite Interview with [PERSON_NAME]" at bounding box center [1220, 441] width 239 height 39
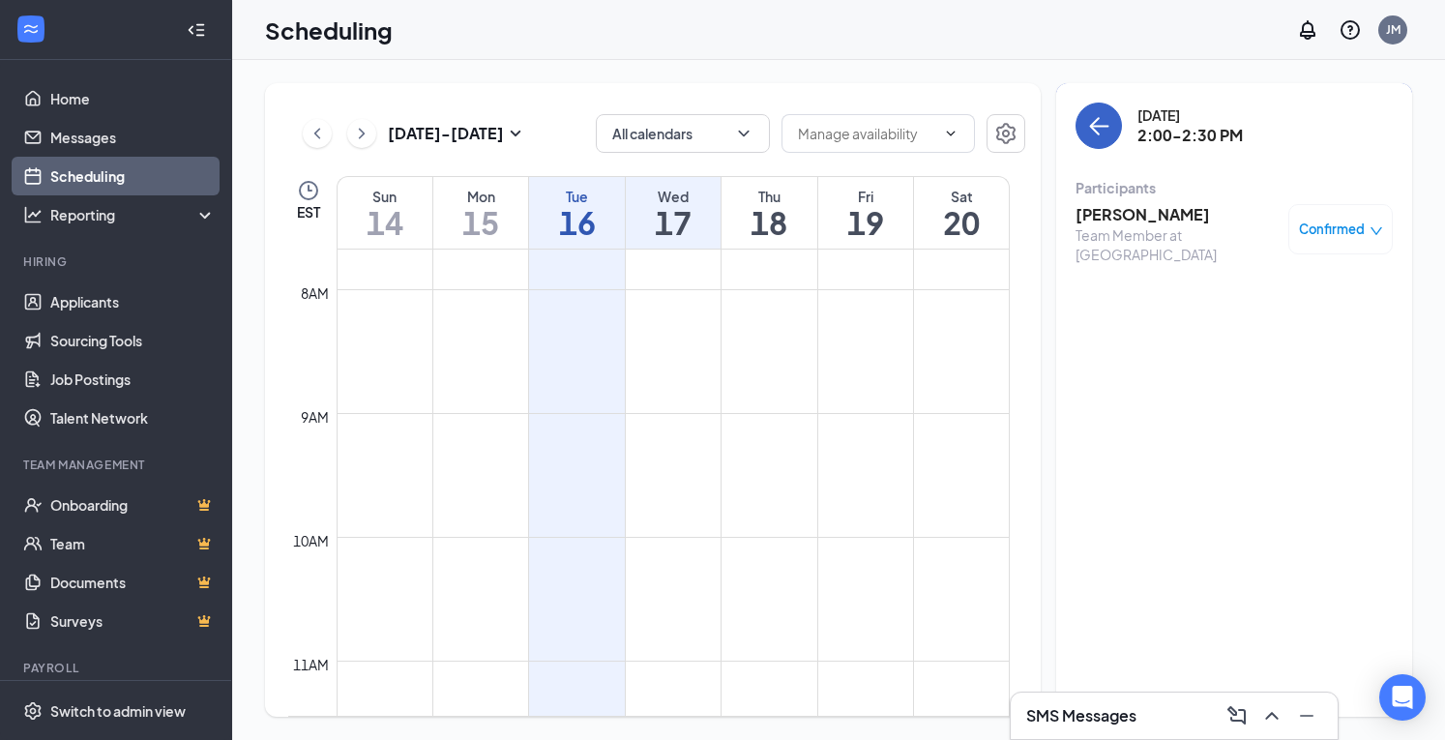
click at [1100, 131] on icon "ArrowLeft" at bounding box center [1098, 125] width 23 height 23
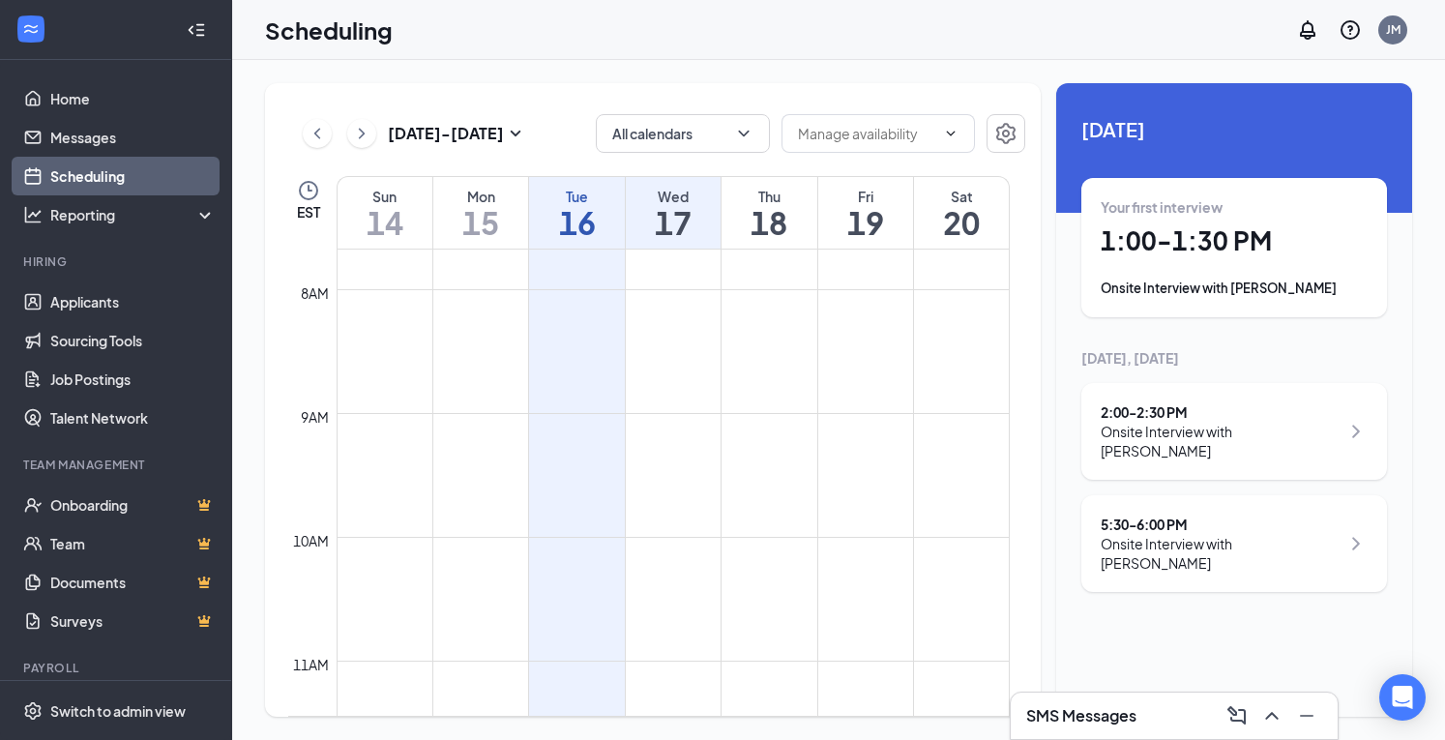
click at [1141, 534] on div "Onsite Interview with [PERSON_NAME]" at bounding box center [1220, 553] width 239 height 39
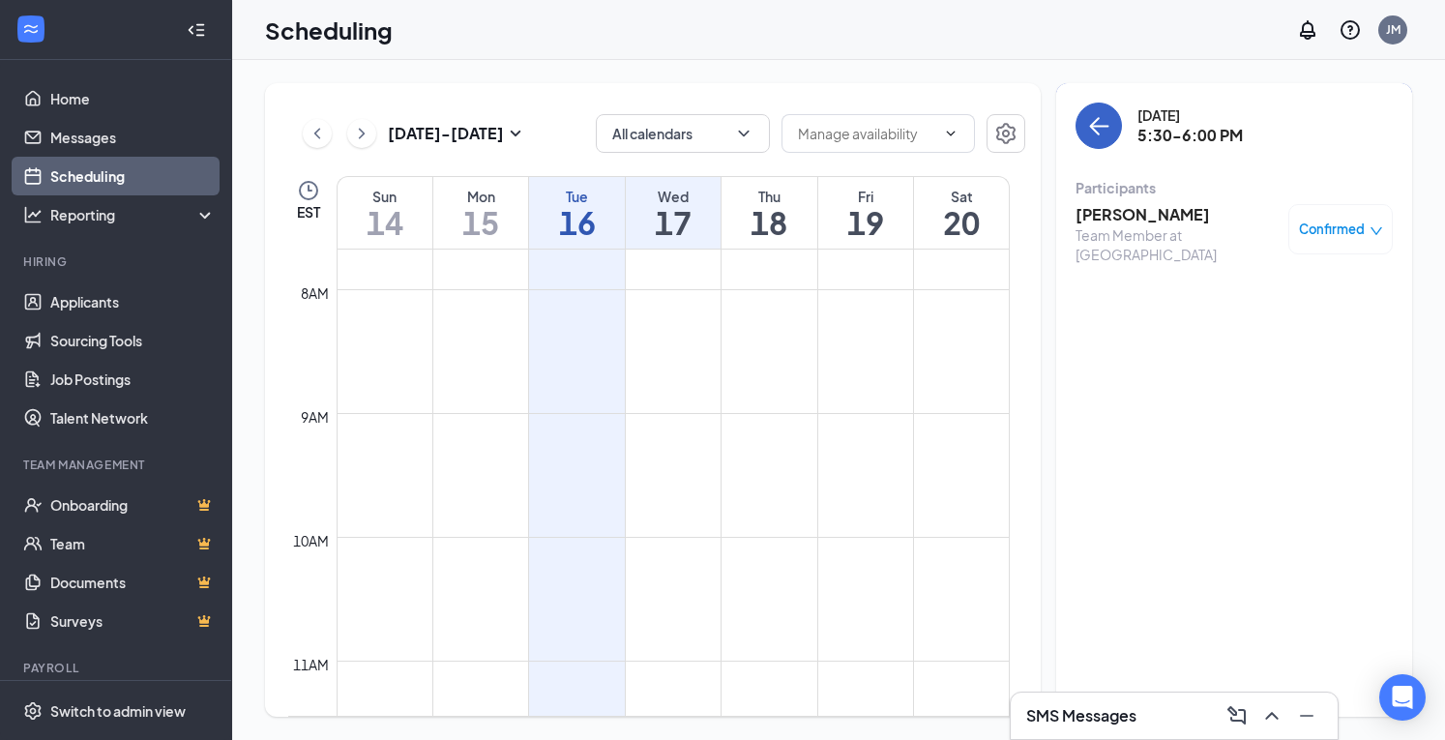
click at [1110, 121] on button "back-button" at bounding box center [1099, 126] width 46 height 46
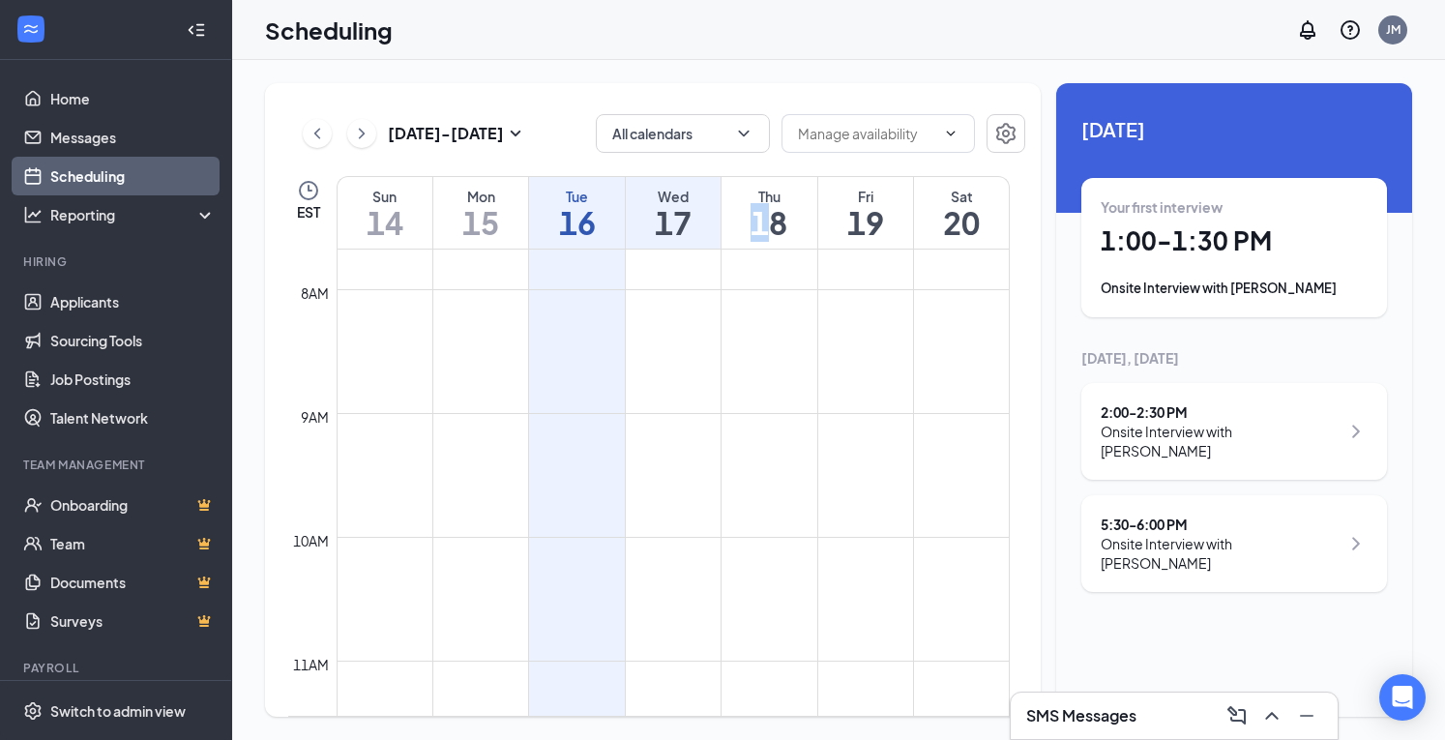
click at [759, 223] on h1 "18" at bounding box center [769, 222] width 95 height 33
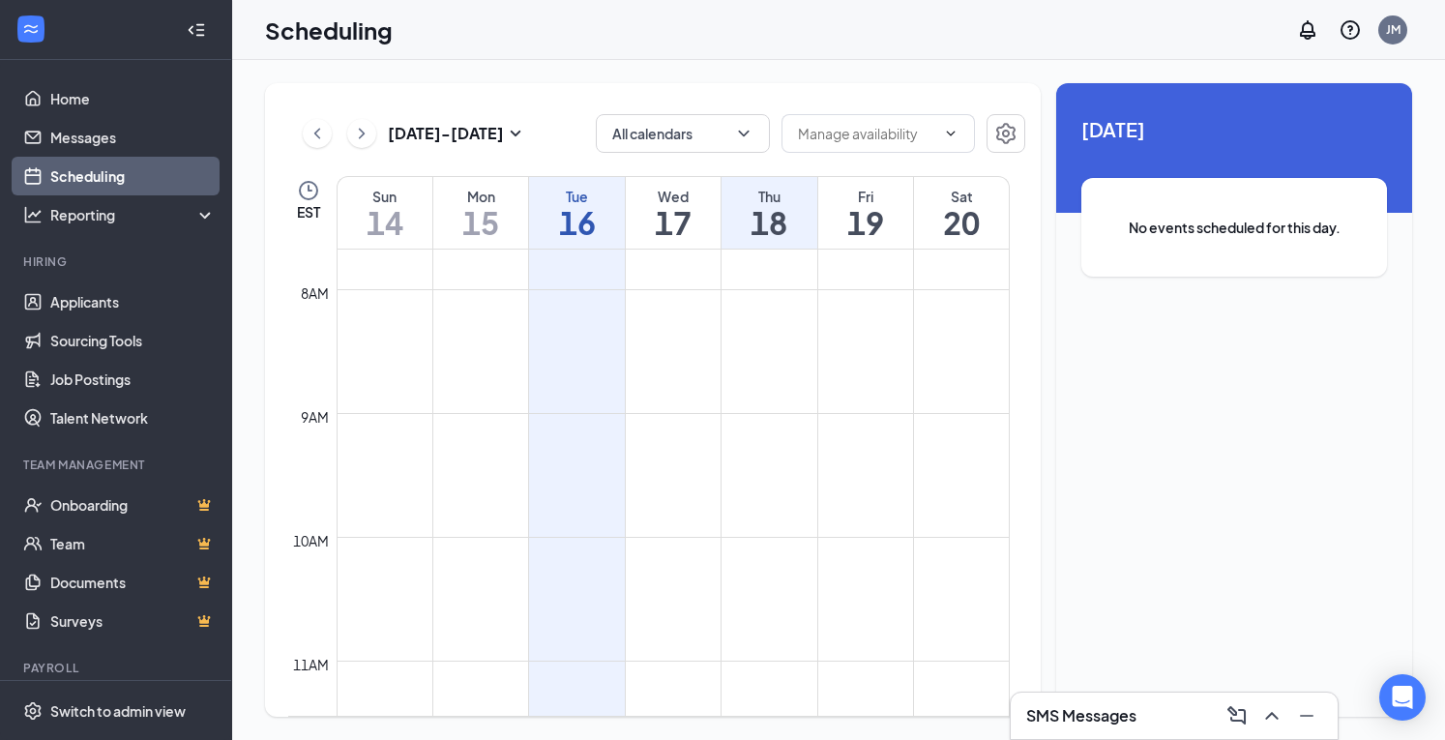
click at [861, 206] on h1 "19" at bounding box center [865, 222] width 95 height 33
click at [963, 196] on div "Sat" at bounding box center [961, 196] width 95 height 19
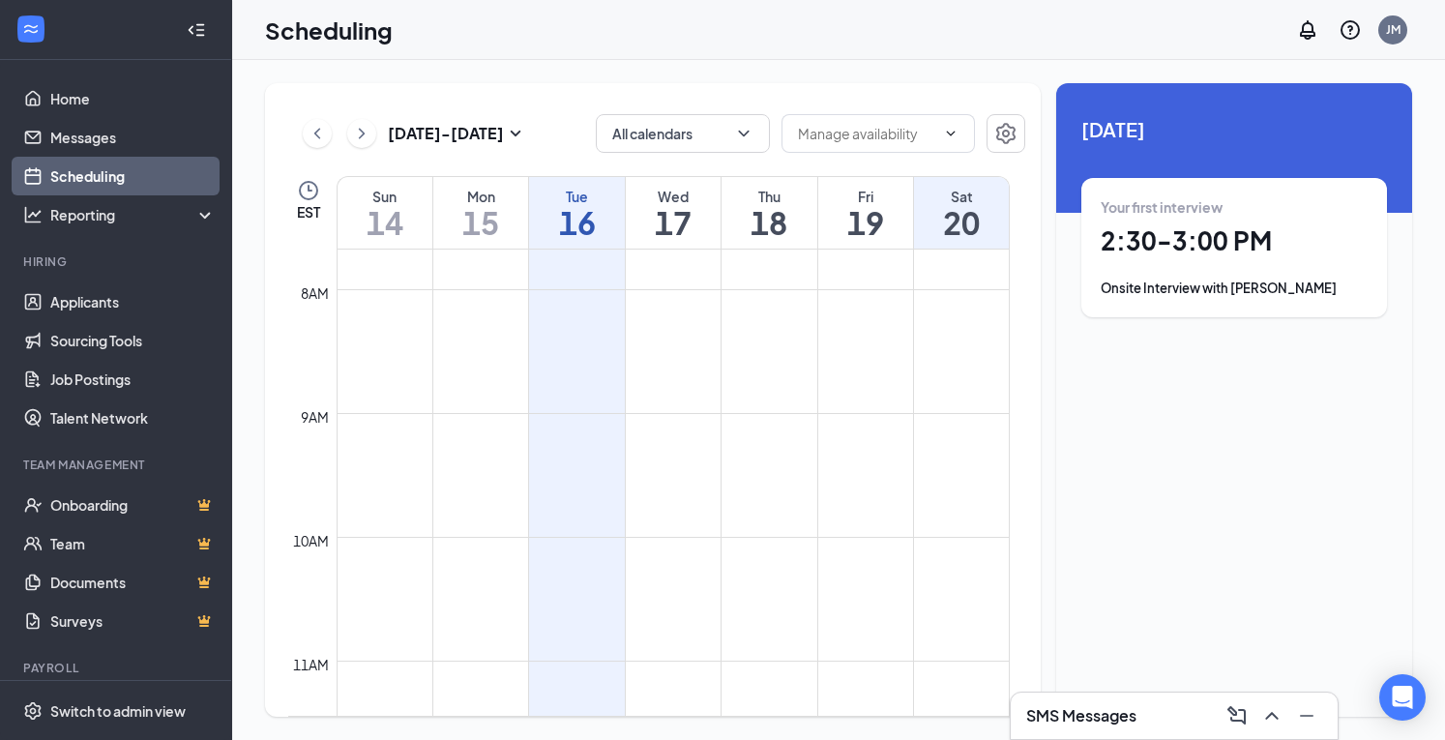
click at [1259, 289] on div "Onsite Interview with [PERSON_NAME]" at bounding box center [1234, 288] width 267 height 19
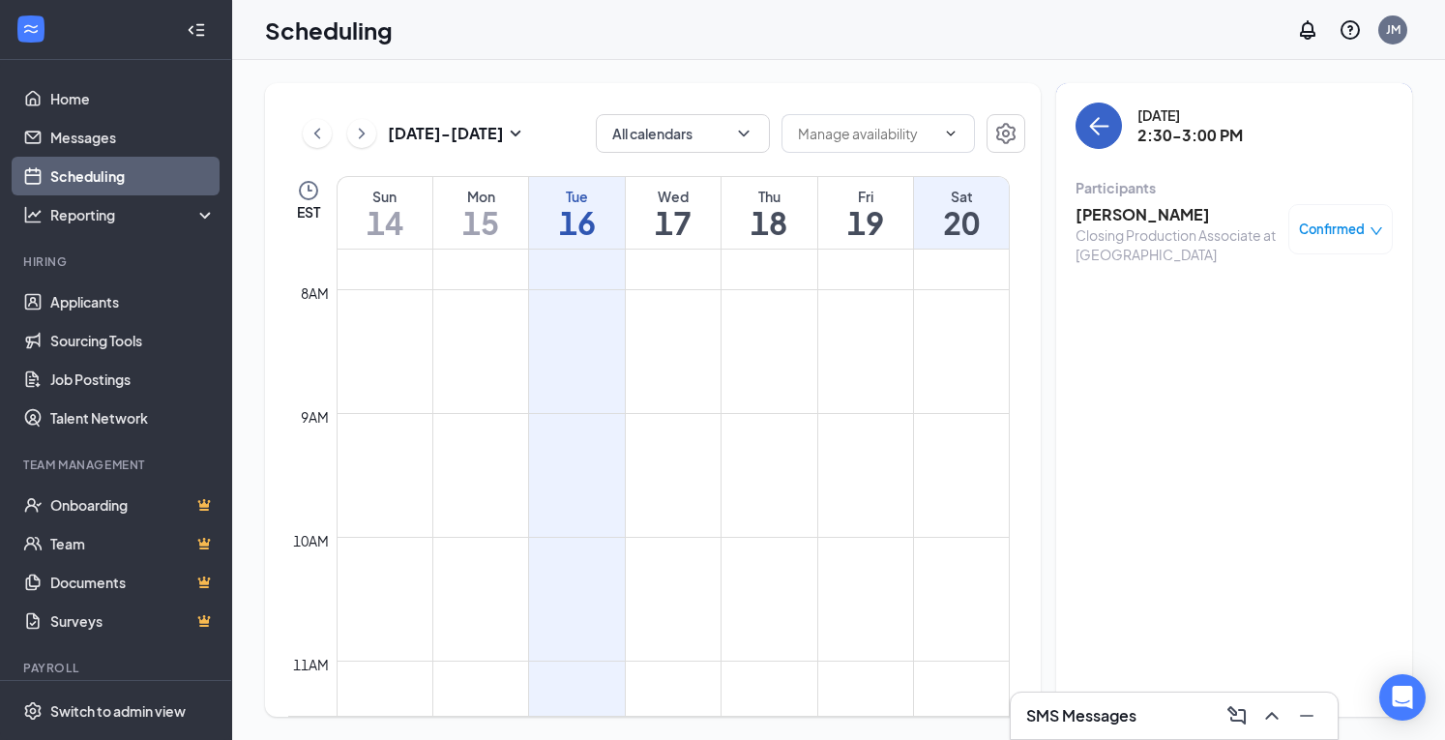
click at [1108, 129] on icon "ArrowLeft" at bounding box center [1098, 125] width 23 height 23
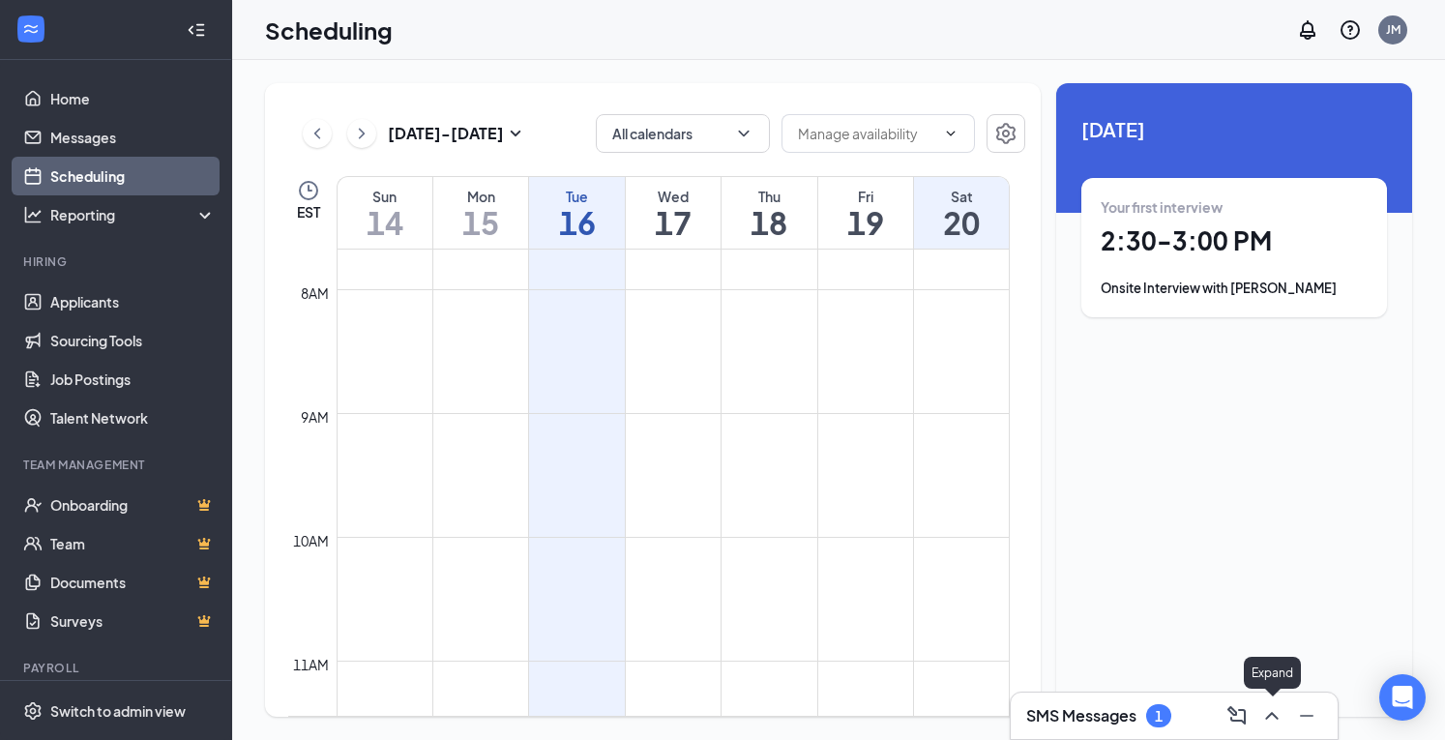
click at [1271, 719] on icon "ChevronUp" at bounding box center [1271, 715] width 23 height 23
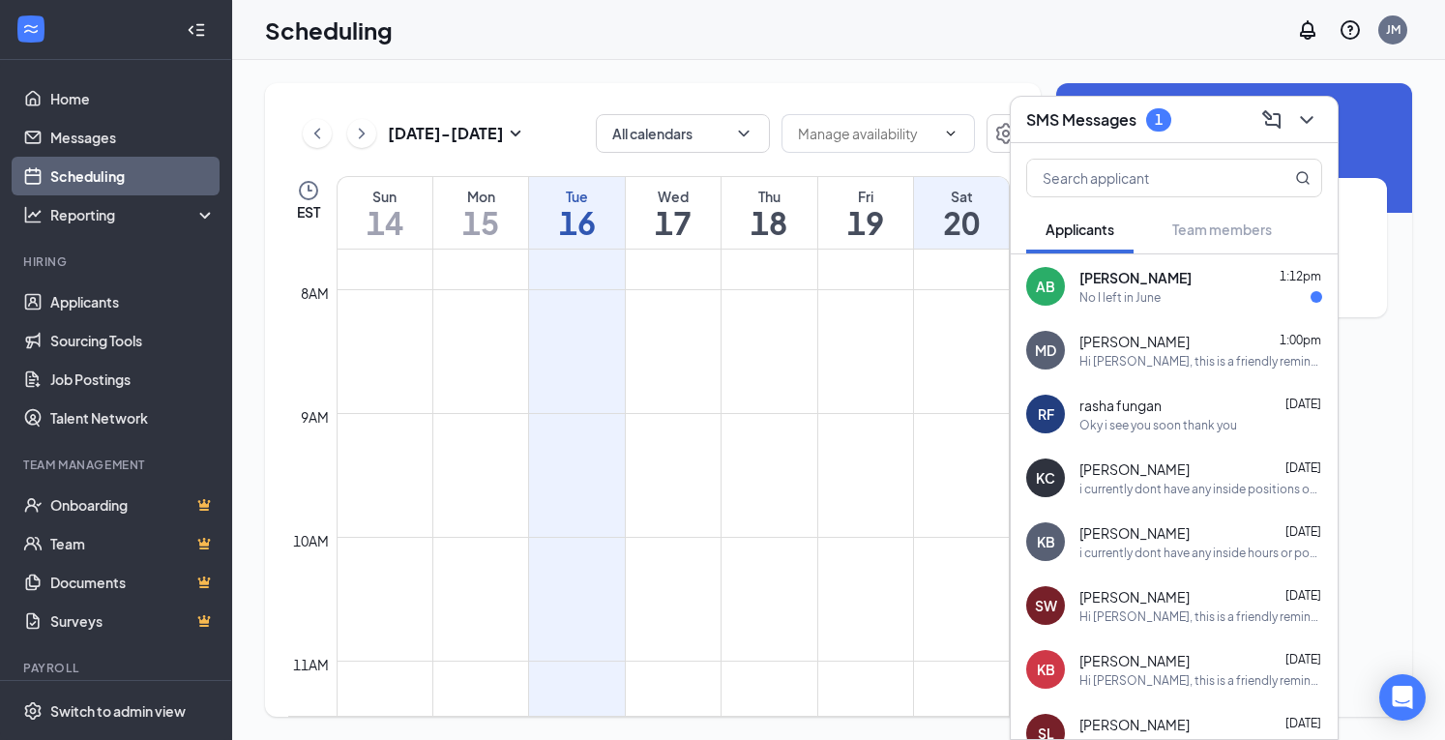
click at [1213, 295] on div "No I left in June" at bounding box center [1201, 297] width 243 height 16
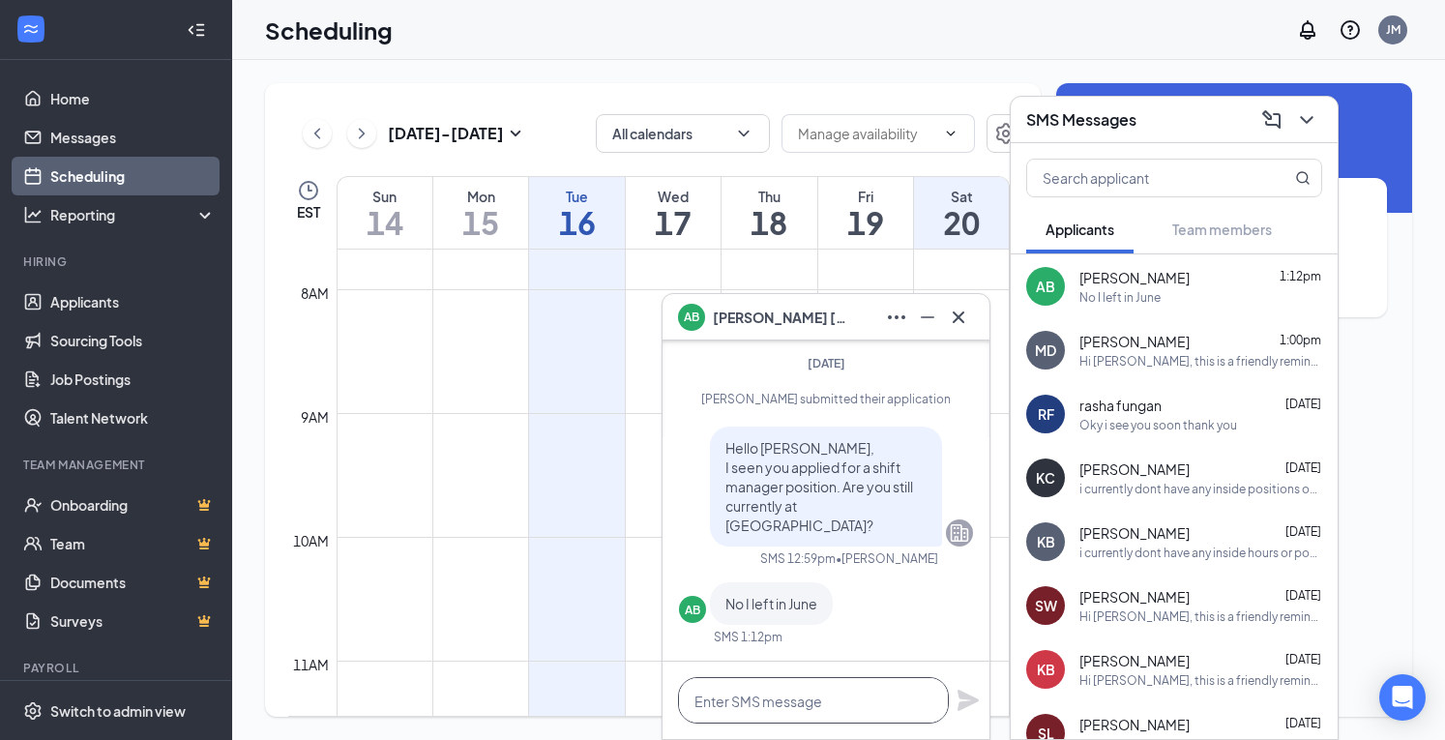
click at [804, 696] on textarea at bounding box center [813, 700] width 271 height 46
type textarea "o"
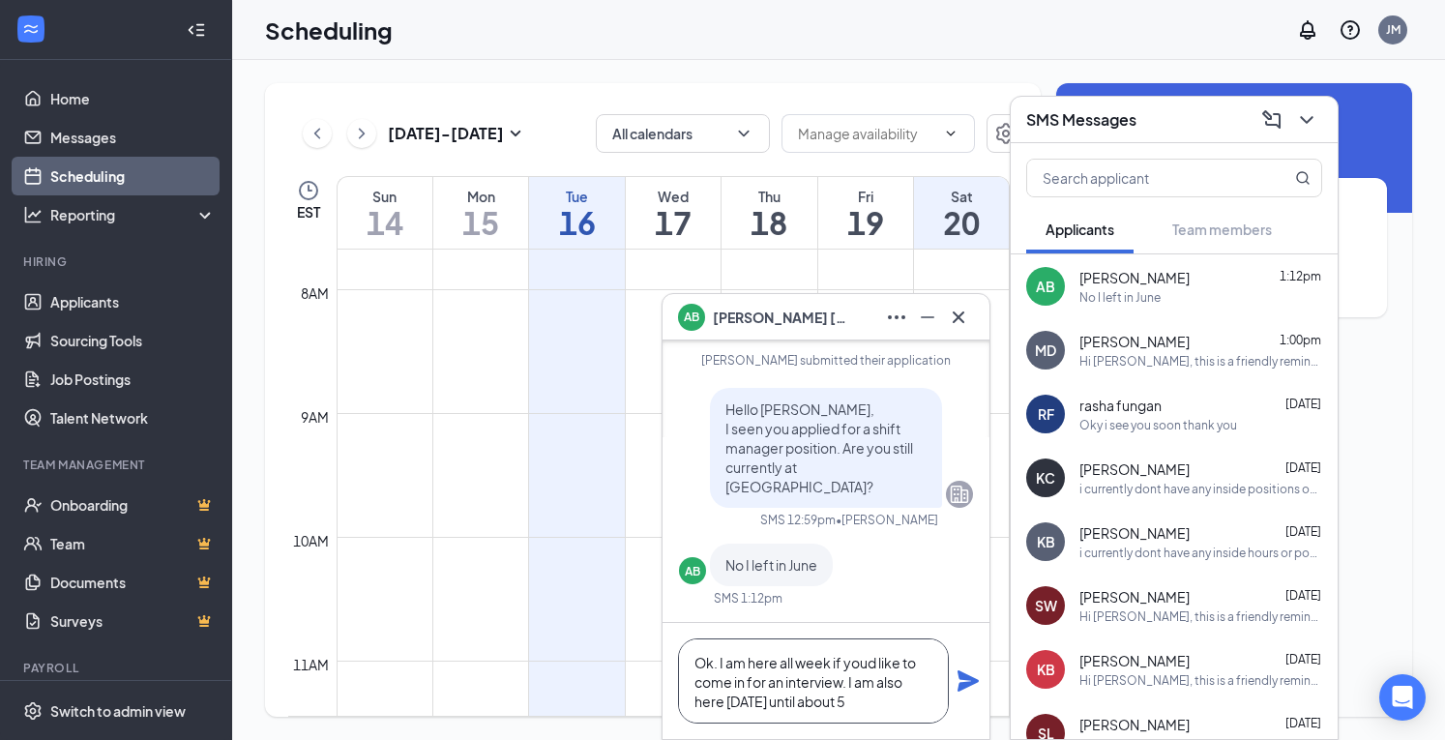
type textarea "Ok. I am here all week if youd like to come in for an interview. I am also here…"
click at [963, 692] on icon "Plane" at bounding box center [968, 680] width 23 height 23
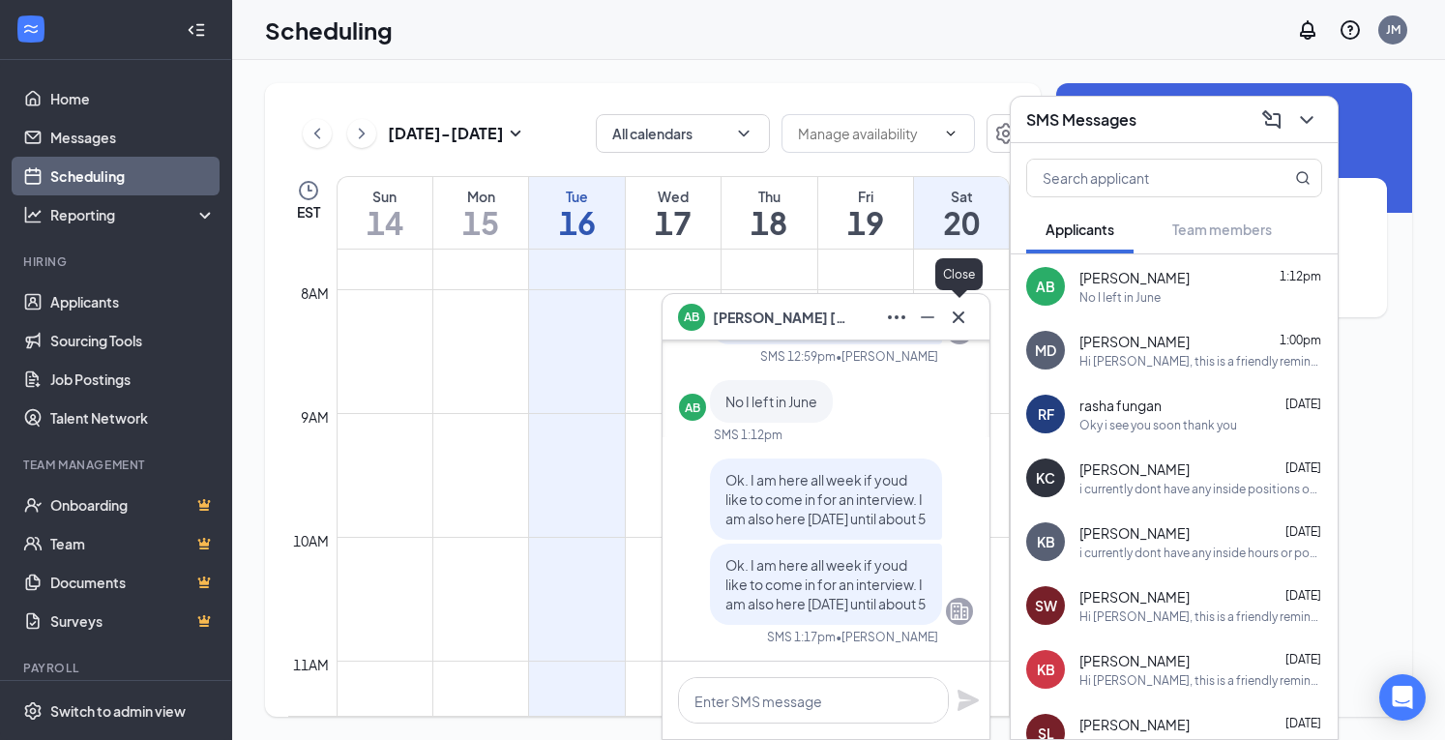
click at [960, 316] on icon "Cross" at bounding box center [959, 317] width 12 height 12
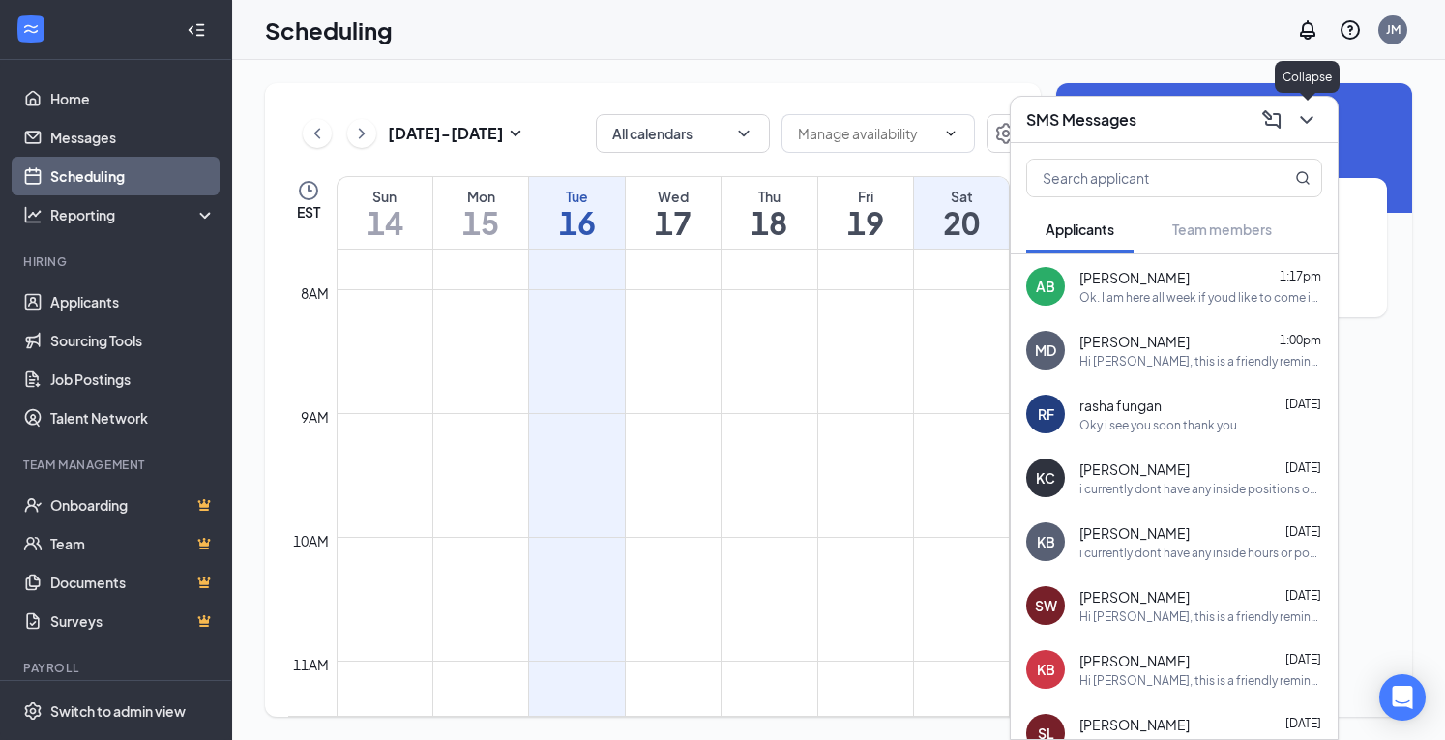
click at [1316, 116] on icon "ChevronDown" at bounding box center [1306, 119] width 23 height 23
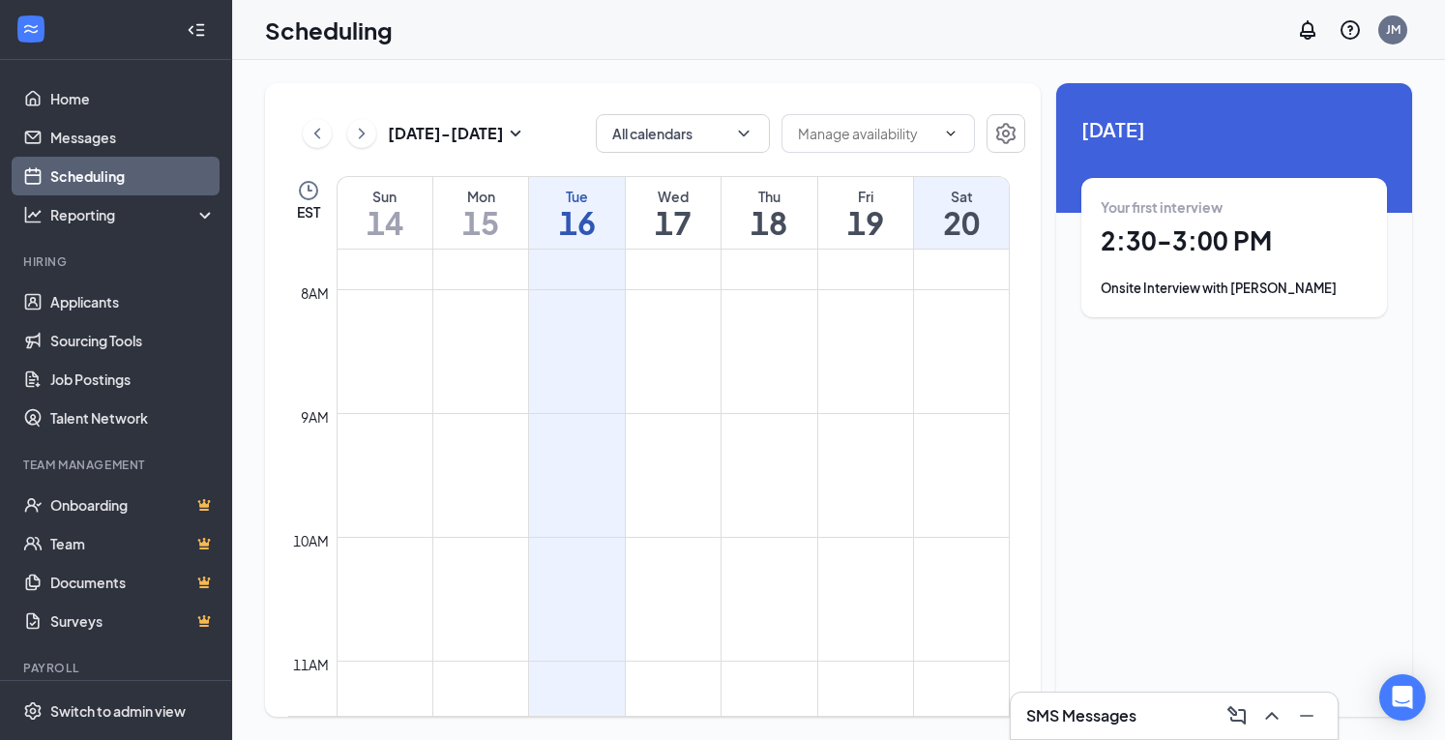
click at [588, 217] on h1 "16" at bounding box center [576, 222] width 95 height 33
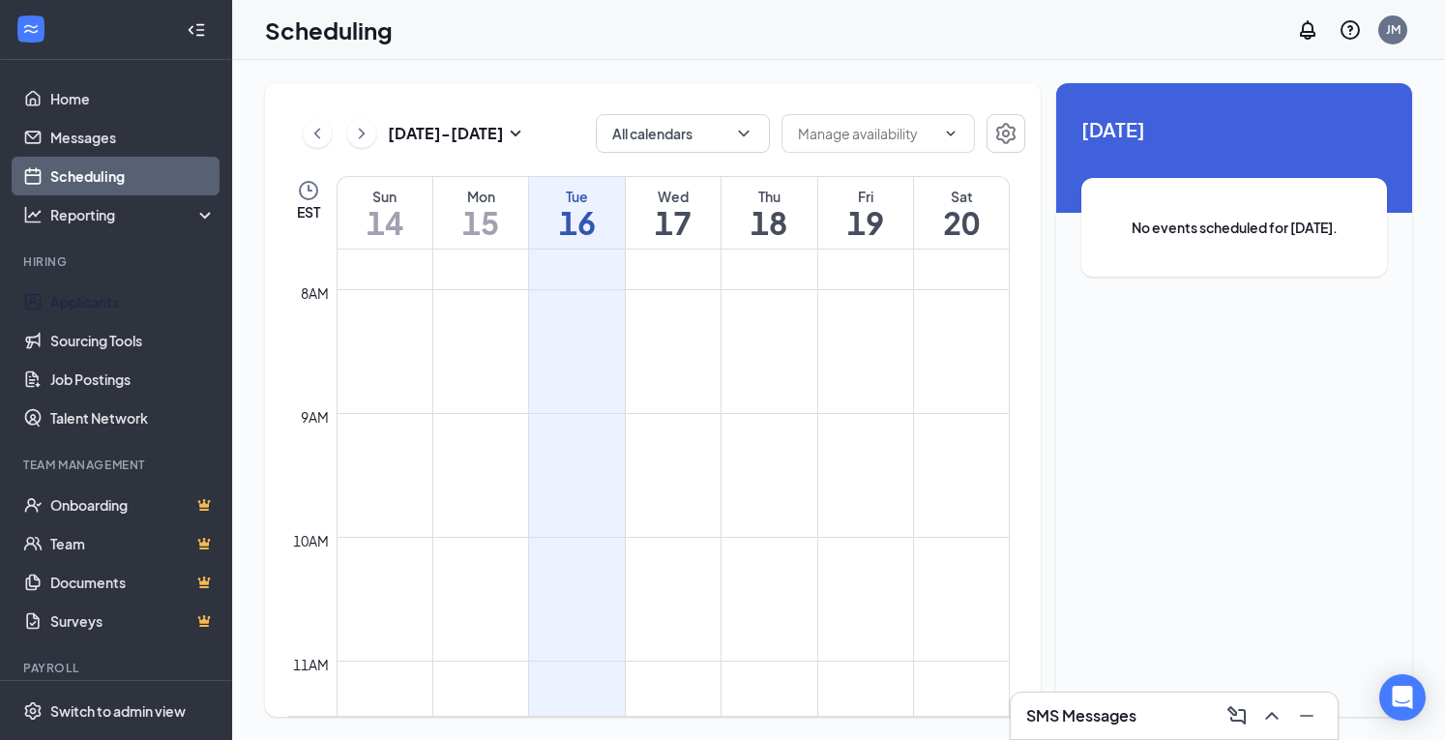
click at [87, 308] on link "Applicants" at bounding box center [132, 301] width 165 height 39
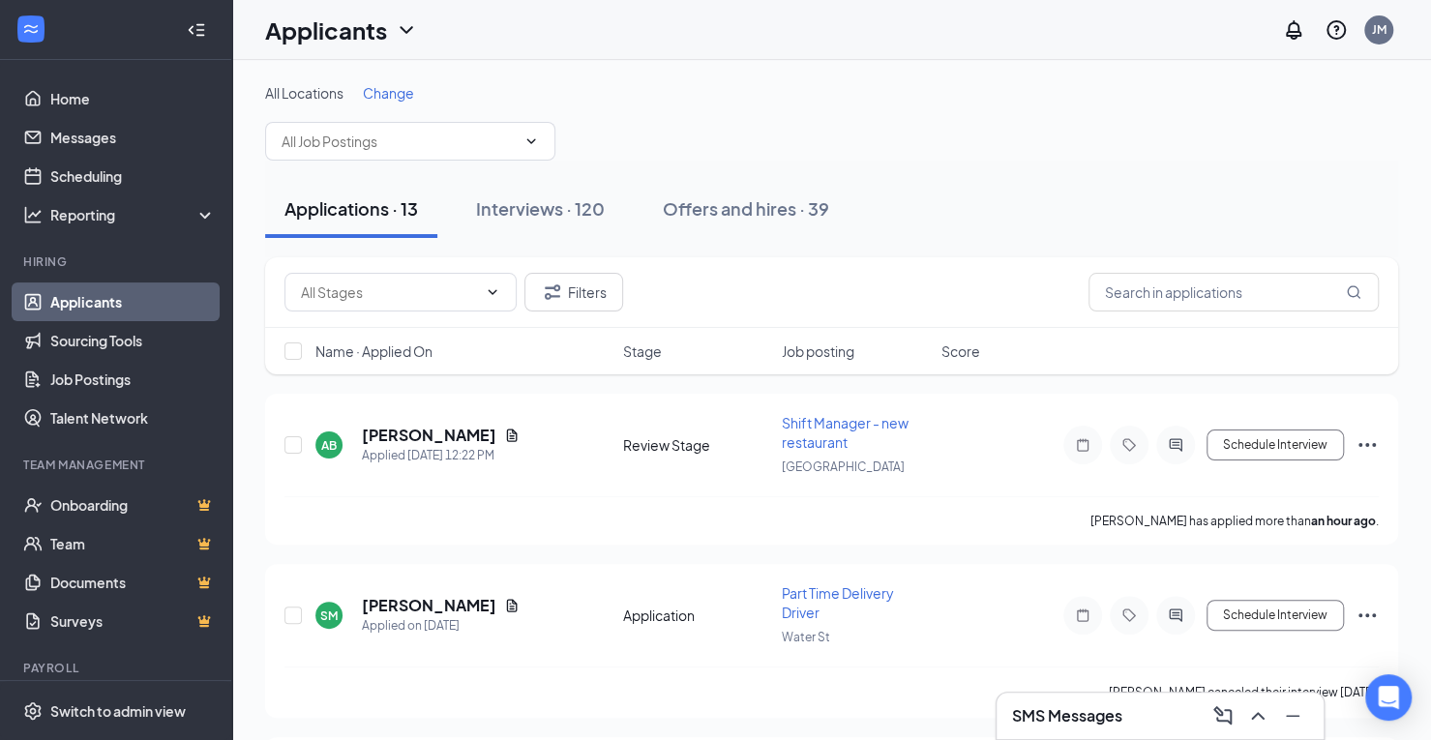
click at [540, 203] on div "Interviews · 120" at bounding box center [540, 208] width 129 height 24
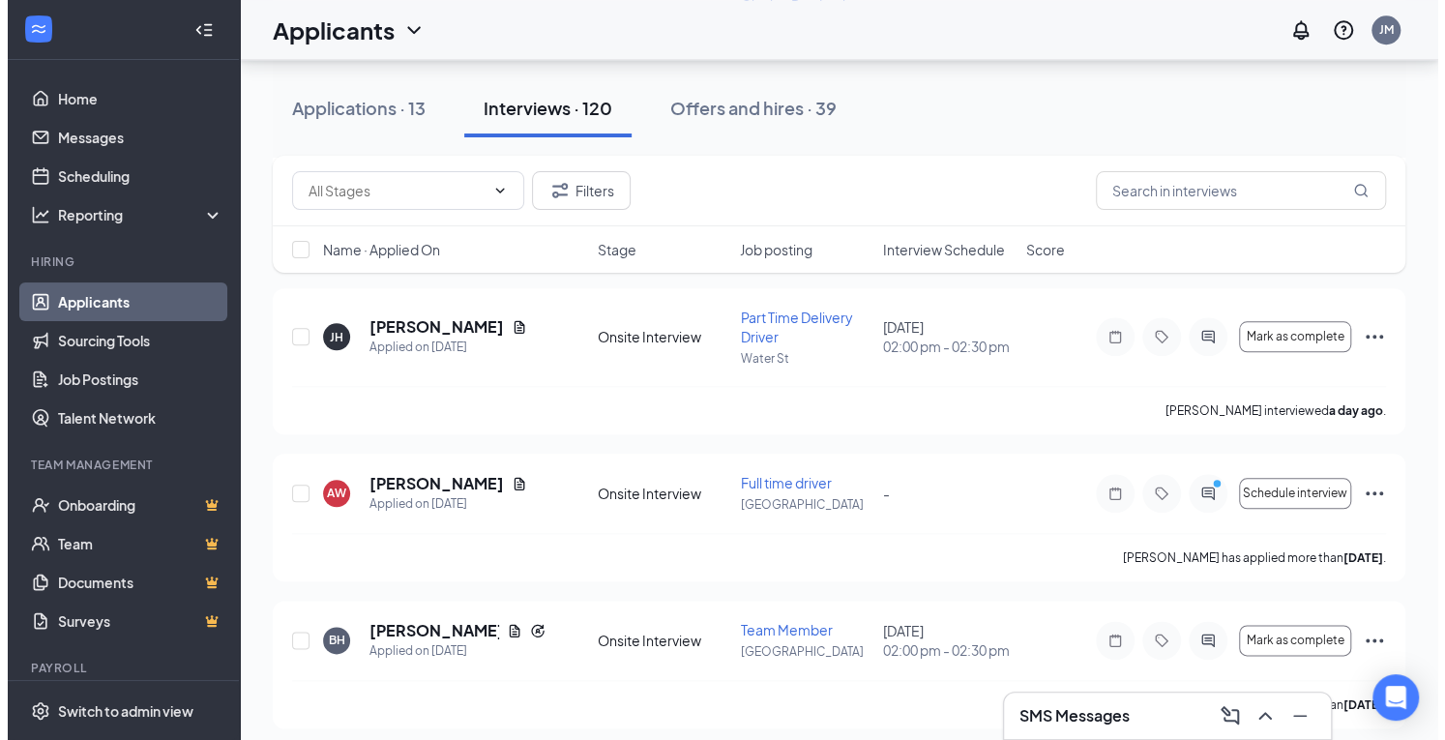
scroll to position [1064, 0]
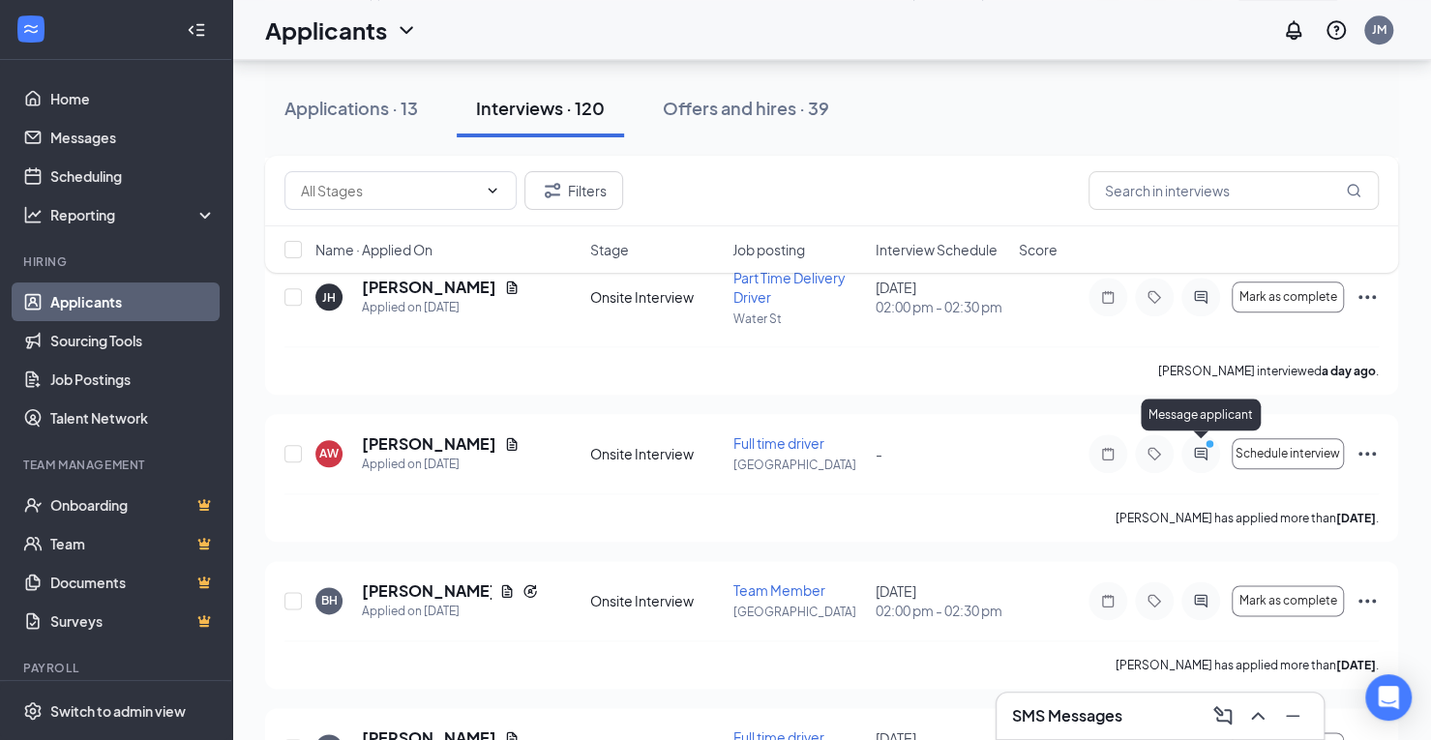
click at [1200, 448] on icon "PrimaryDot" at bounding box center [1211, 445] width 23 height 15
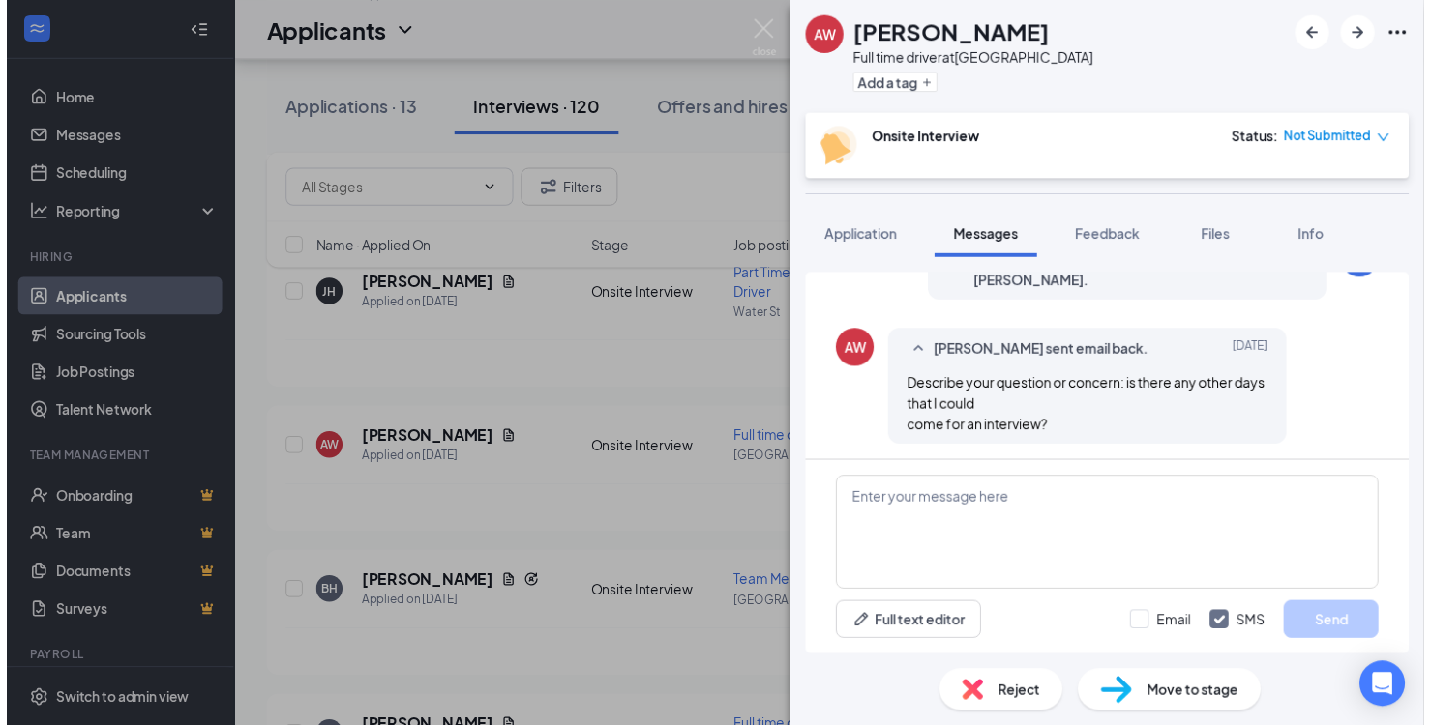
scroll to position [760, 0]
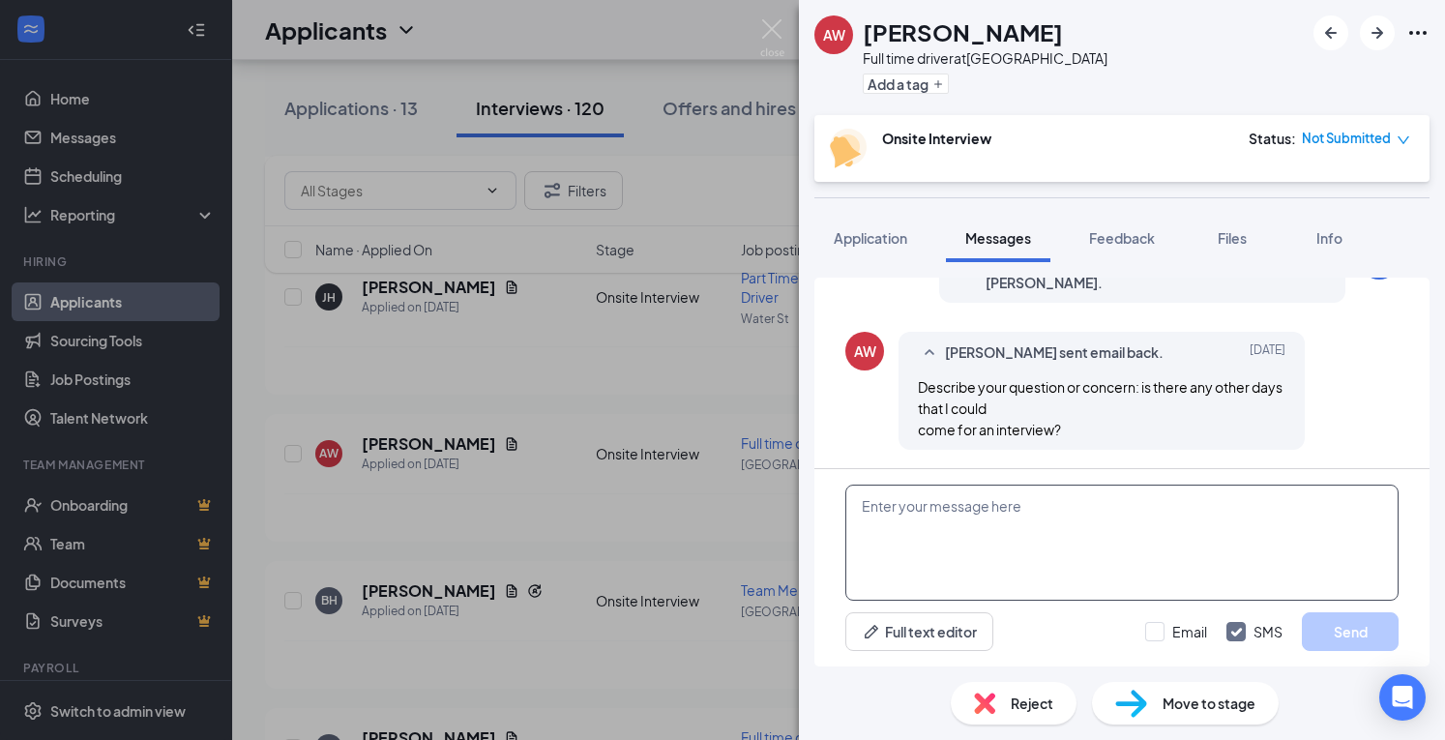
click at [1093, 494] on textarea at bounding box center [1121, 543] width 553 height 116
click at [776, 32] on img at bounding box center [772, 38] width 24 height 38
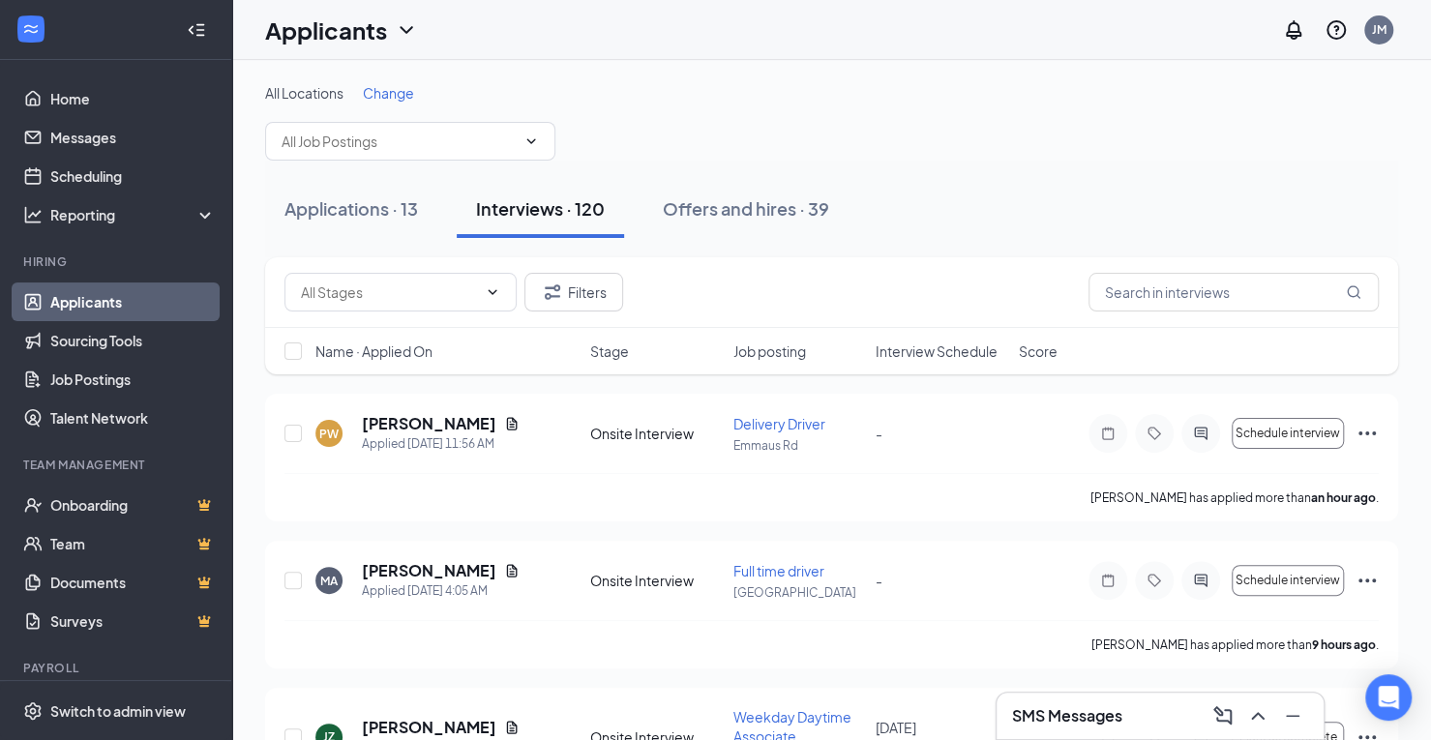
click at [382, 208] on div "Applications · 13" at bounding box center [350, 208] width 133 height 24
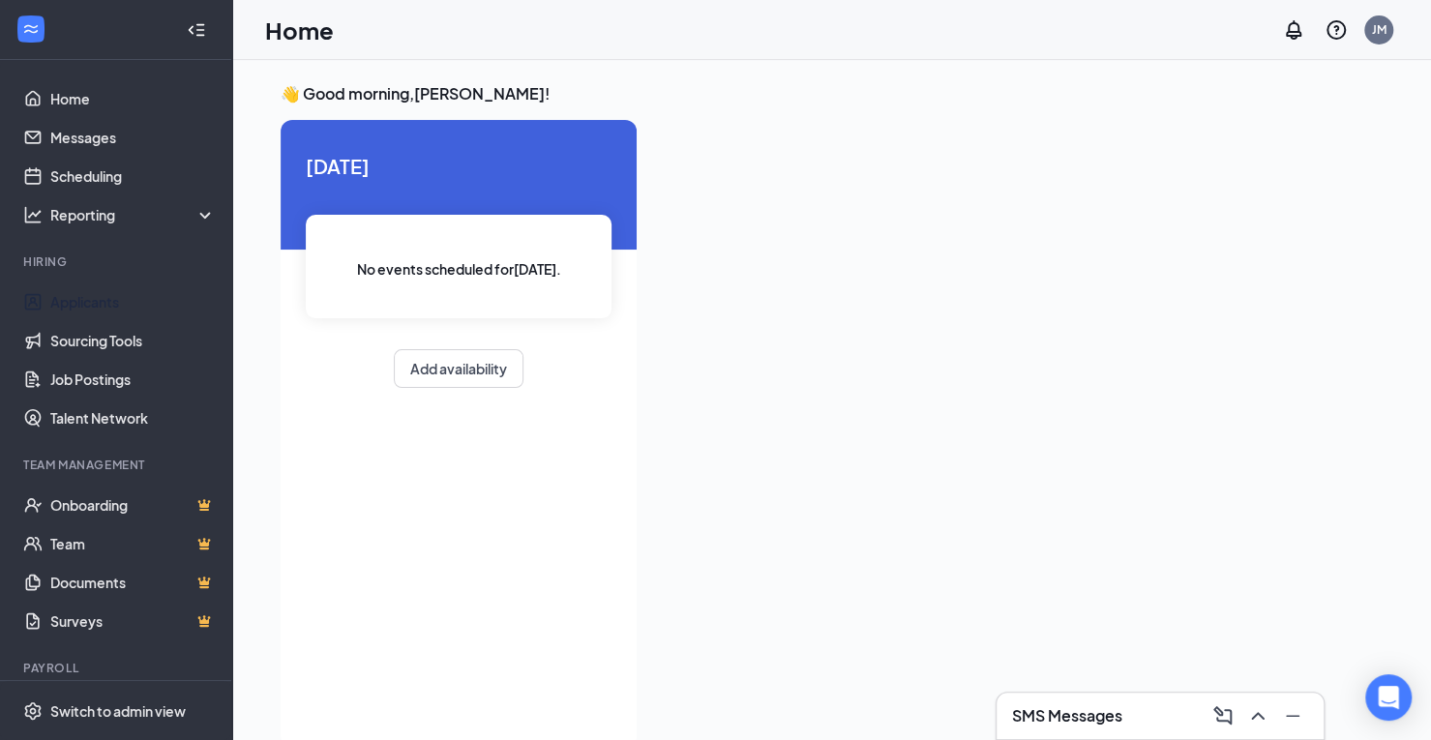
click at [89, 291] on link "Applicants" at bounding box center [132, 301] width 165 height 39
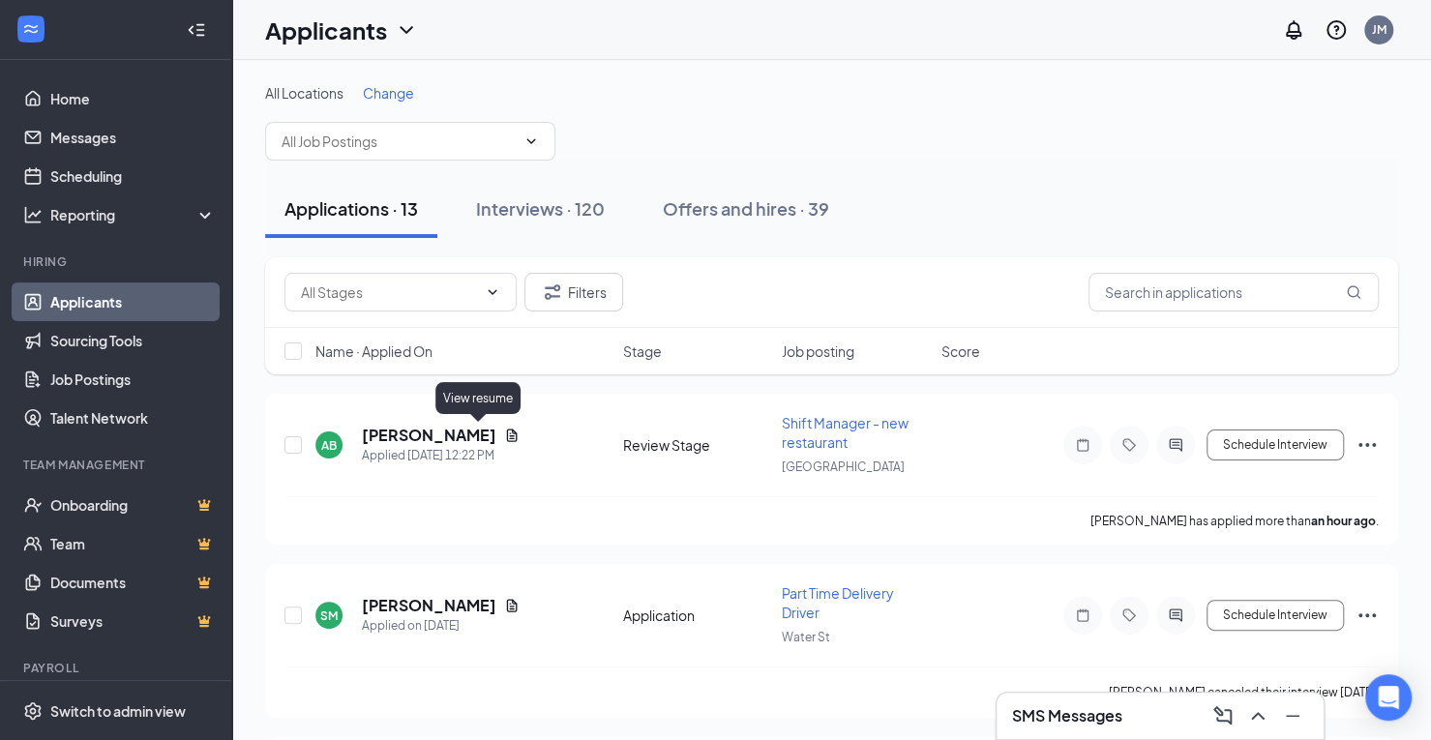
click at [507, 434] on icon "Document" at bounding box center [512, 435] width 11 height 13
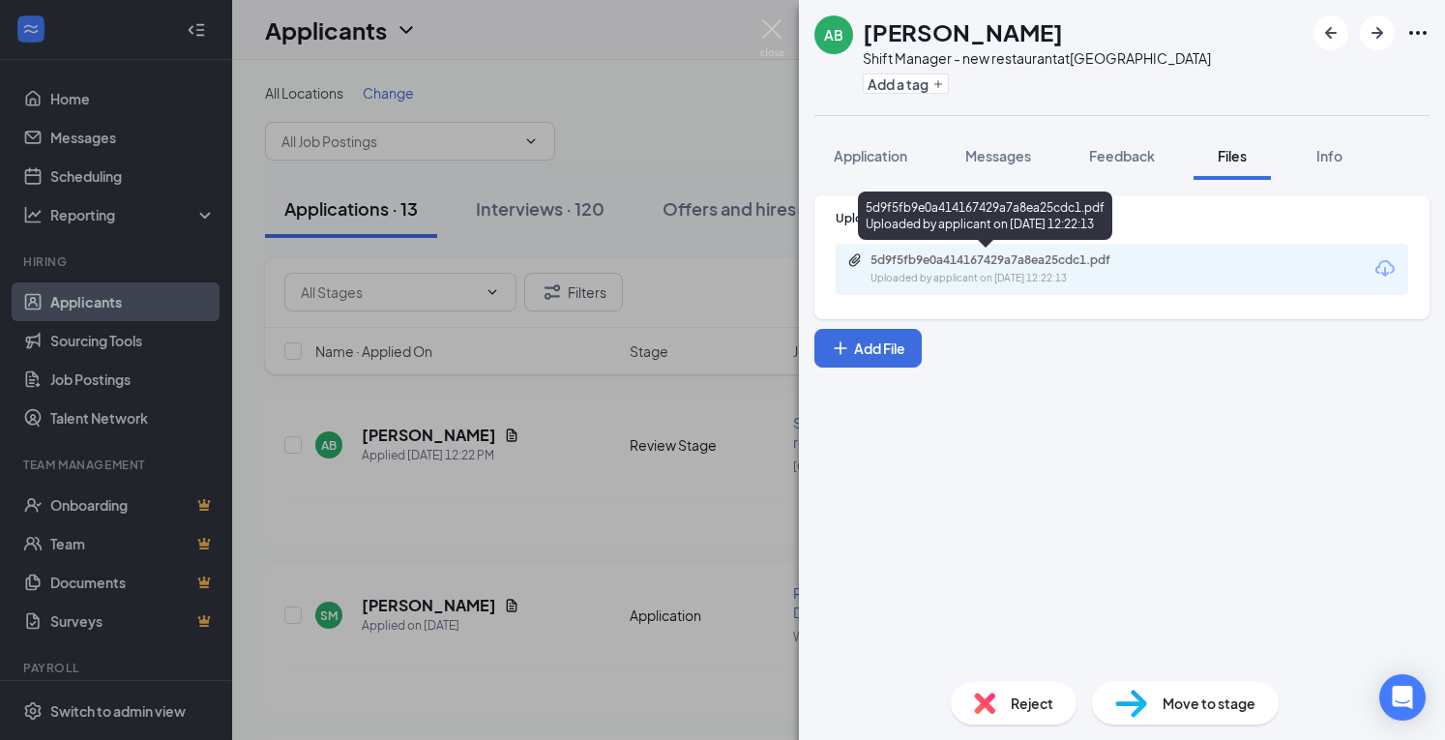
click at [1126, 278] on div "Uploaded by applicant on [DATE] 12:22:13" at bounding box center [1016, 278] width 290 height 15
